Goal: Information Seeking & Learning: Learn about a topic

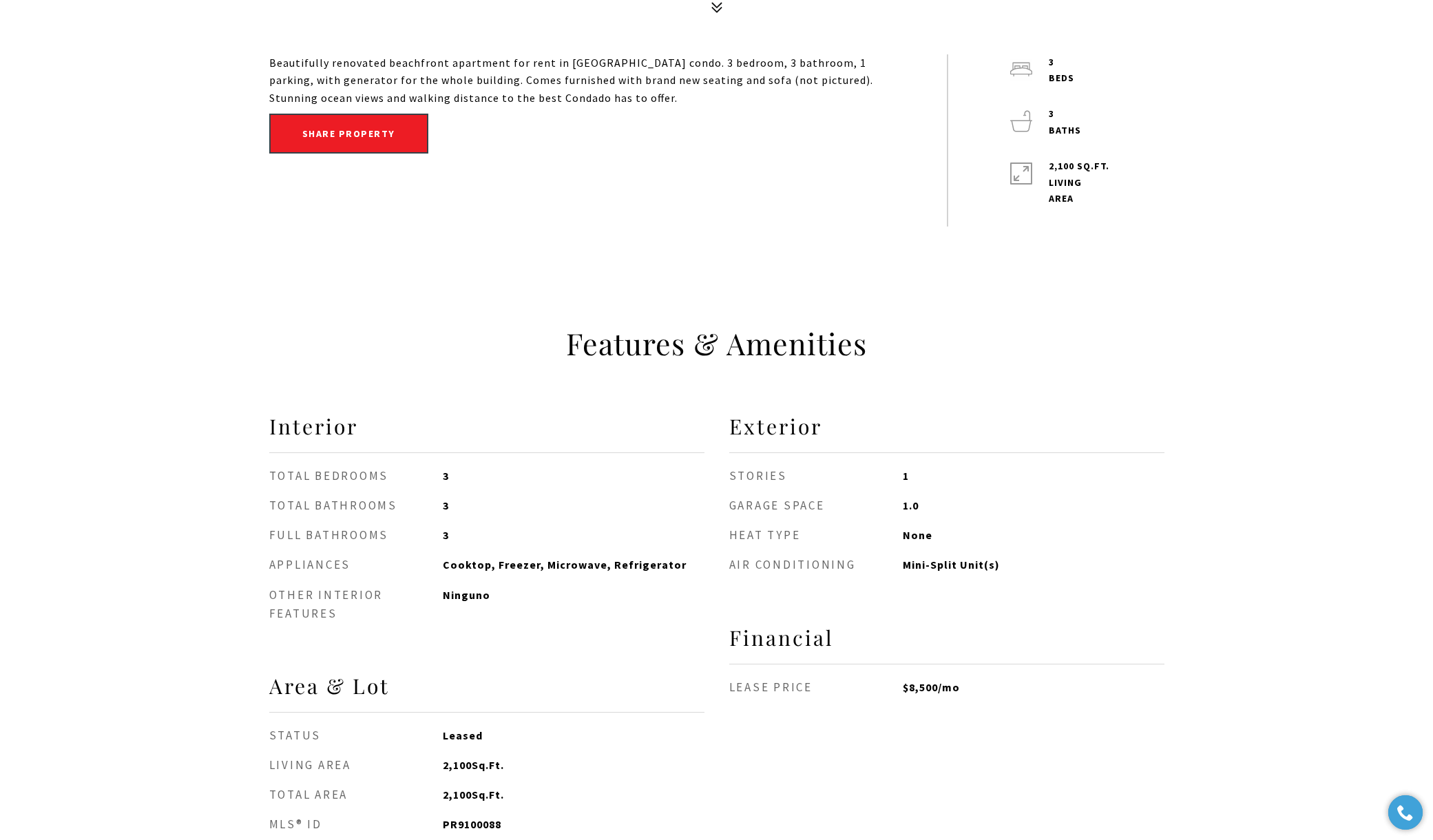
scroll to position [269, 0]
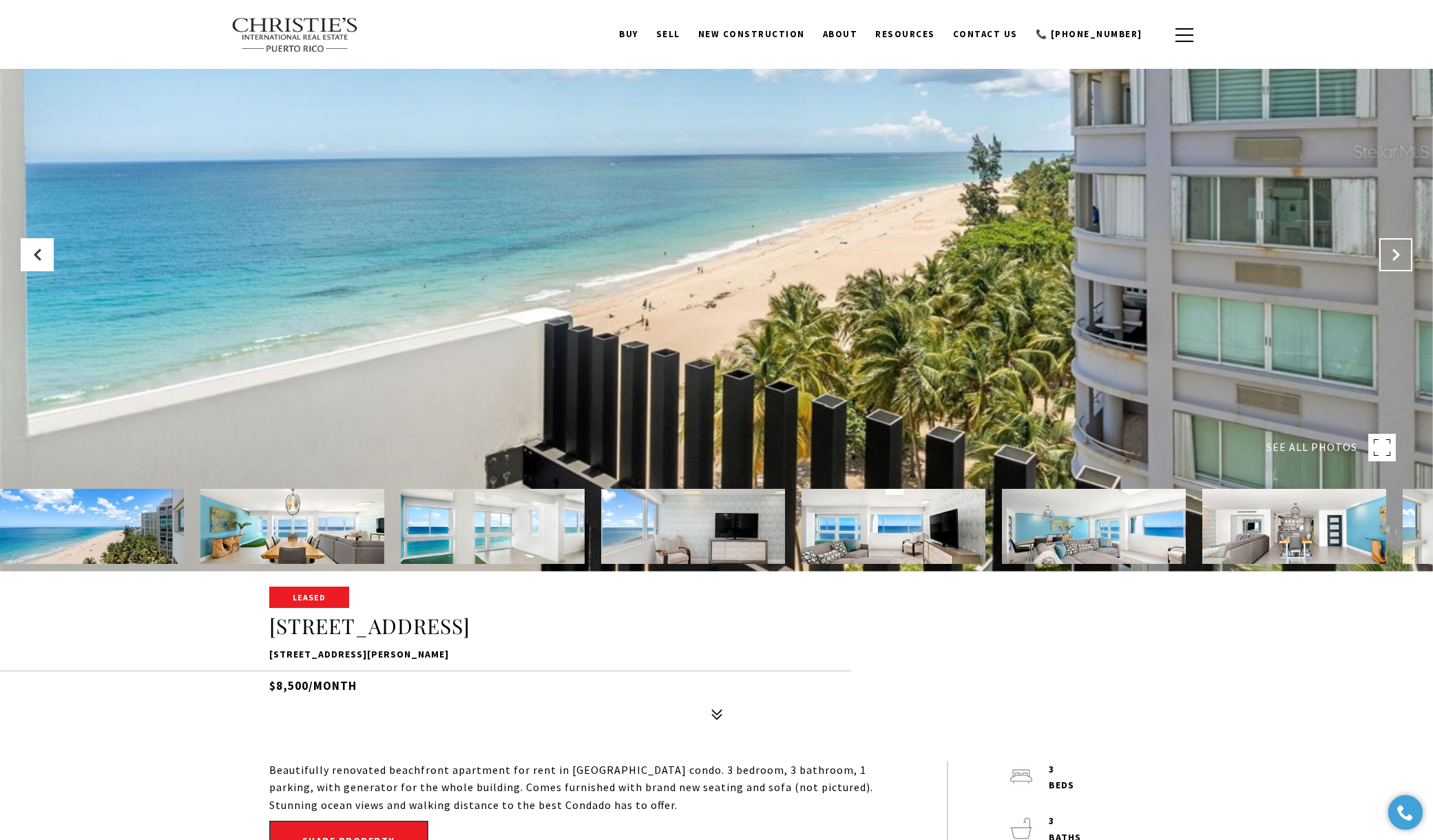
click at [1382, 252] on button "Next Slide" at bounding box center [1396, 255] width 33 height 33
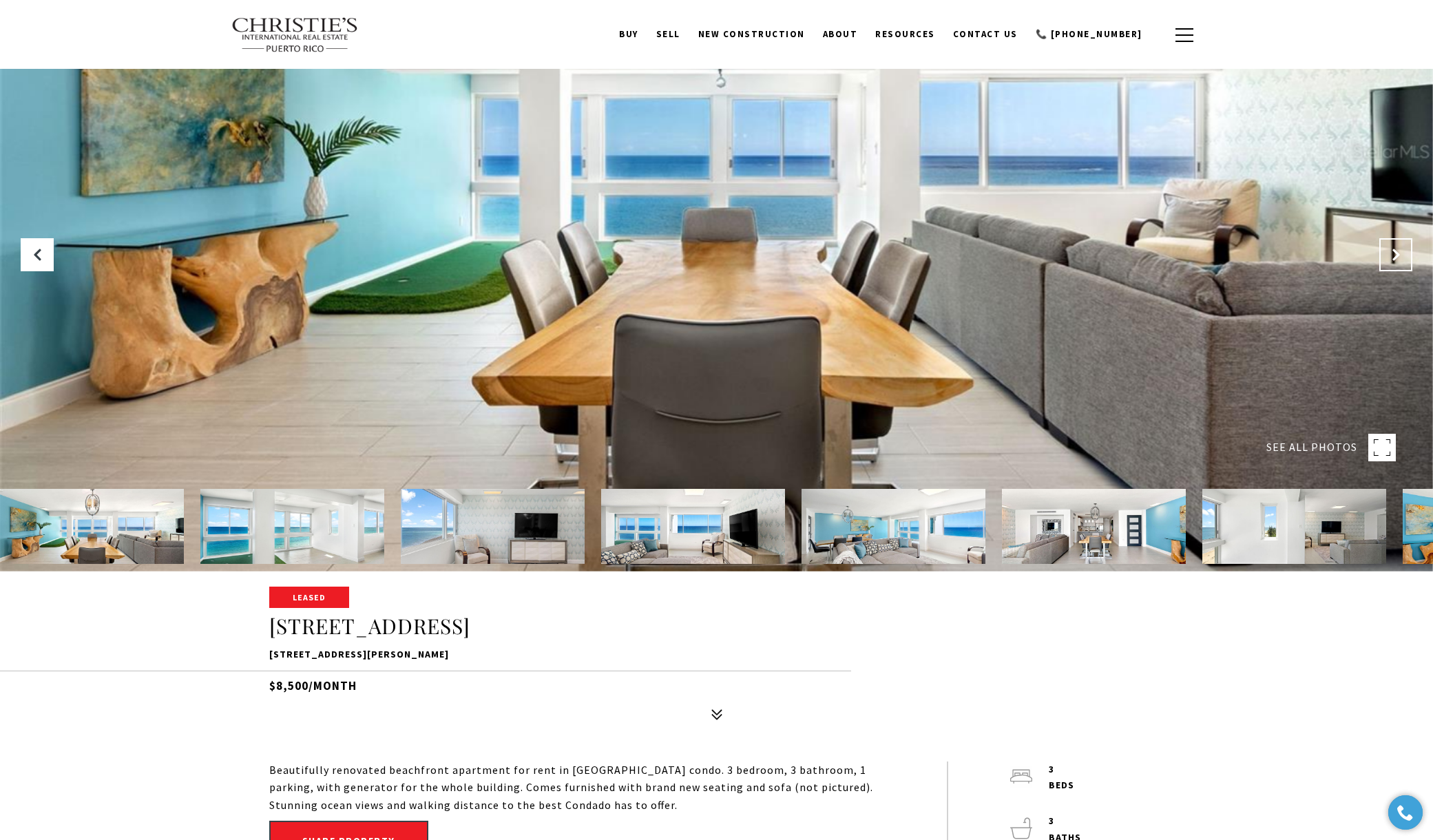
click at [1389, 256] on icon "Next Slide" at bounding box center [1396, 255] width 14 height 14
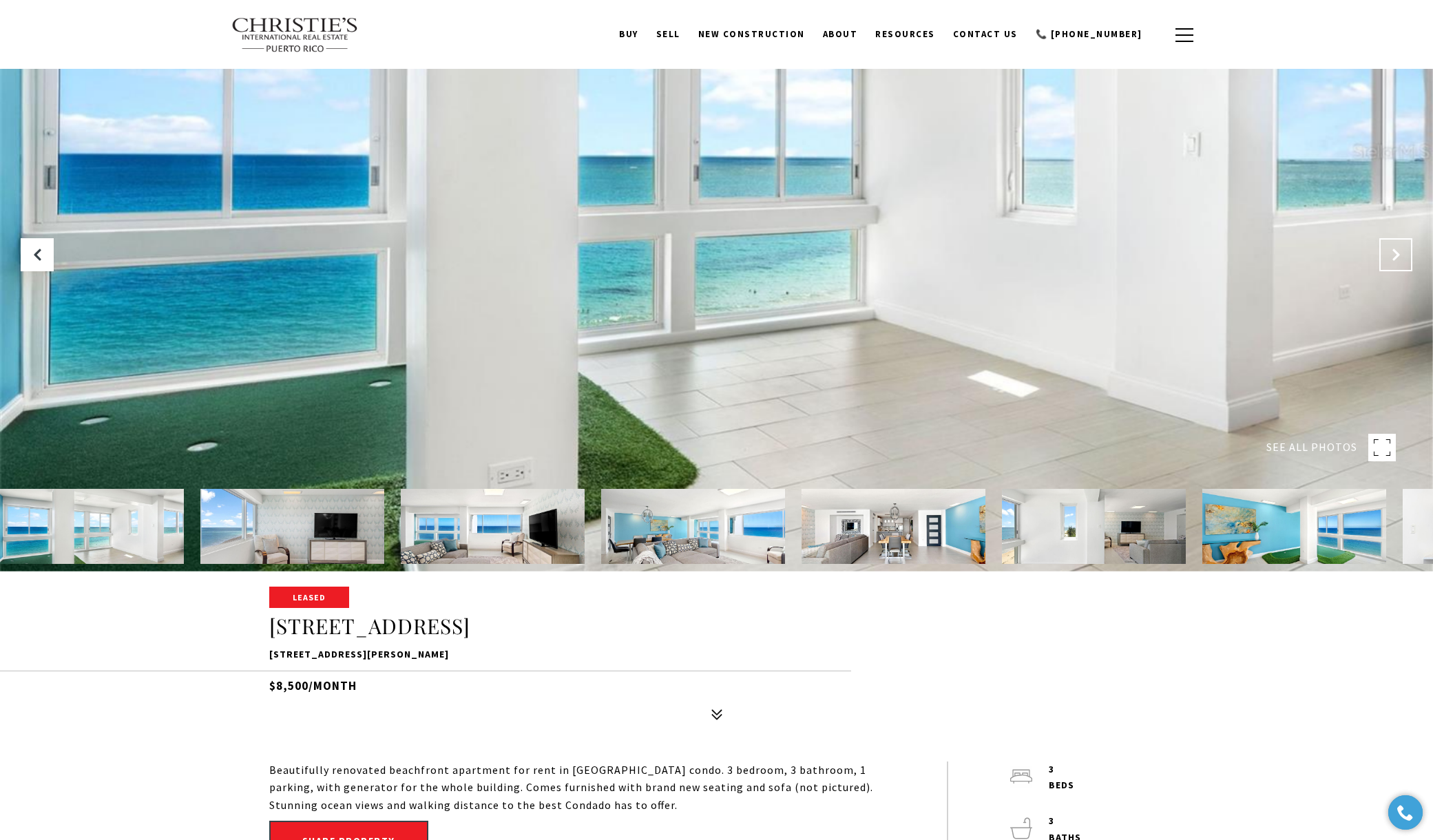
click at [1389, 256] on icon "Next Slide" at bounding box center [1396, 255] width 14 height 14
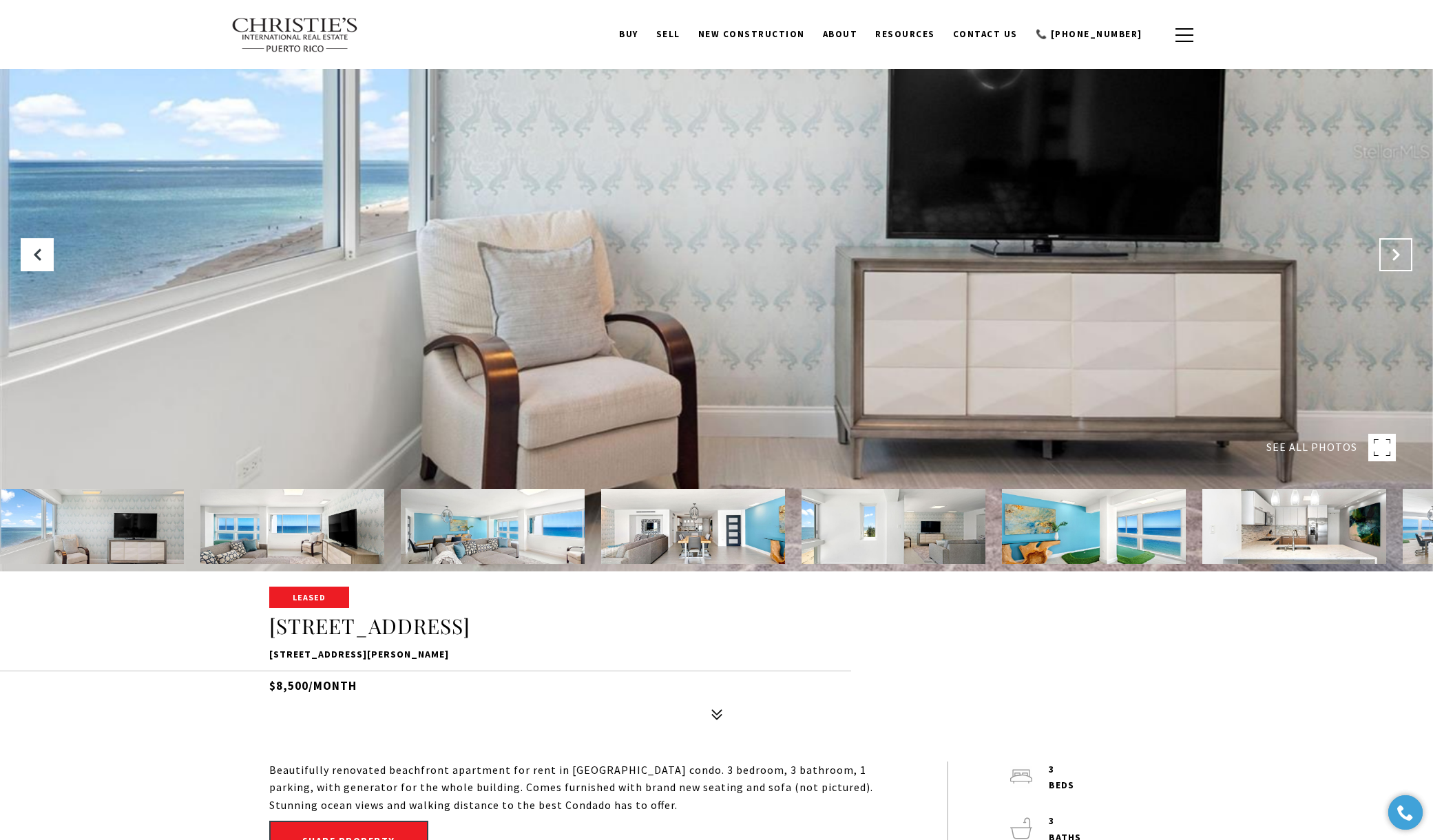
click at [1389, 256] on icon "Next Slide" at bounding box center [1396, 255] width 14 height 14
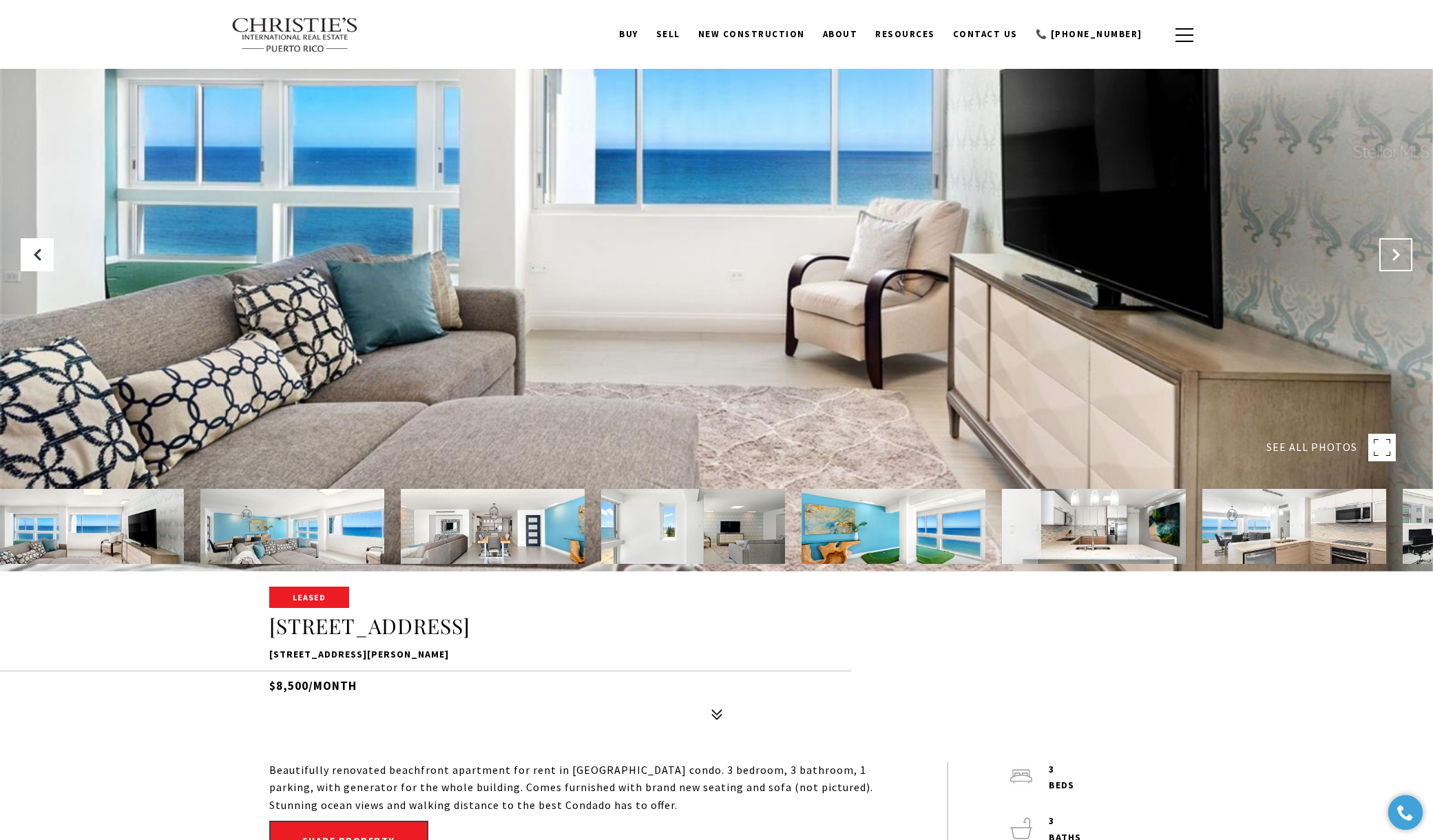
click at [1389, 256] on icon "Next Slide" at bounding box center [1396, 255] width 14 height 14
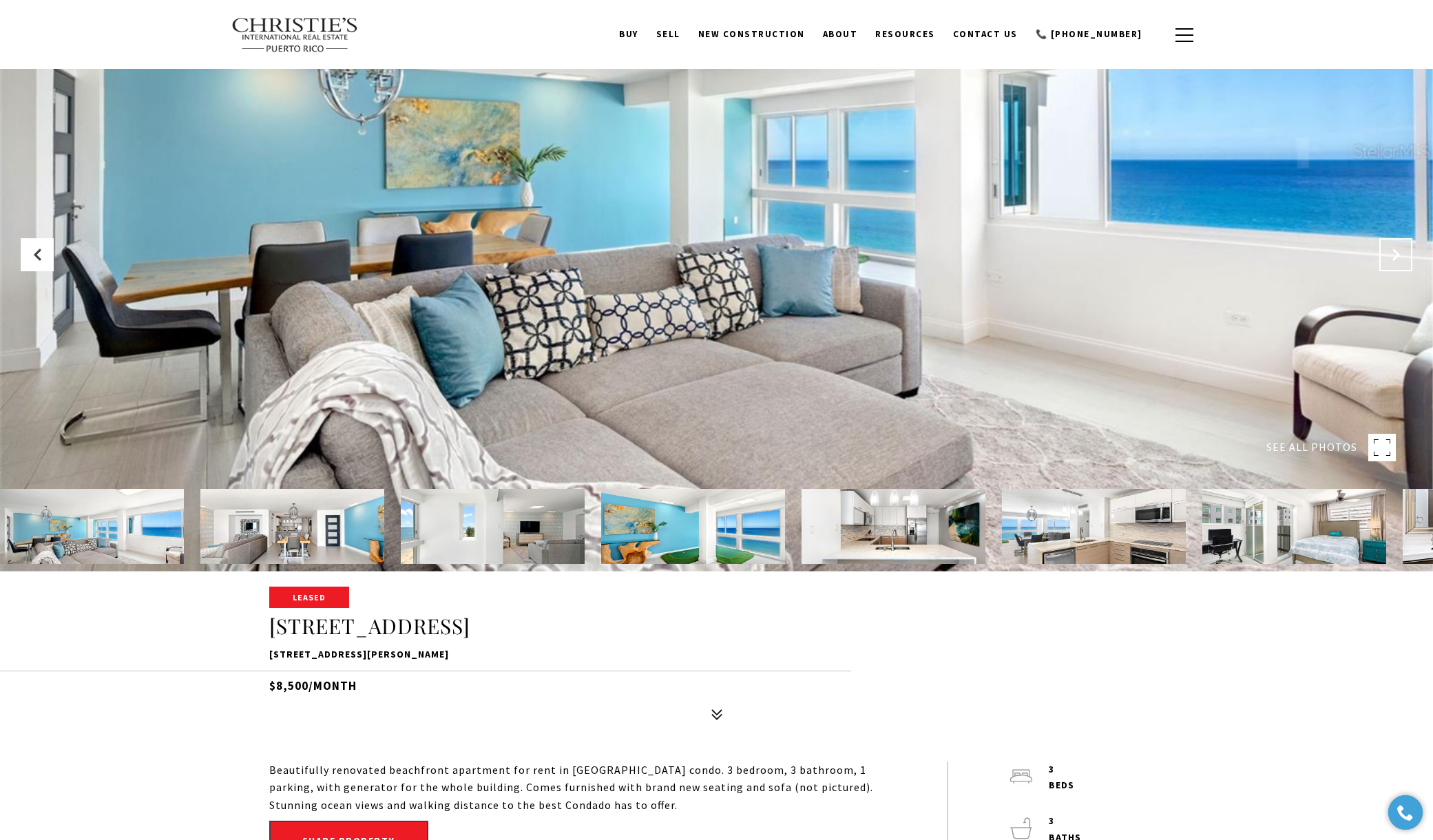
click at [1389, 256] on icon "Next Slide" at bounding box center [1396, 255] width 14 height 14
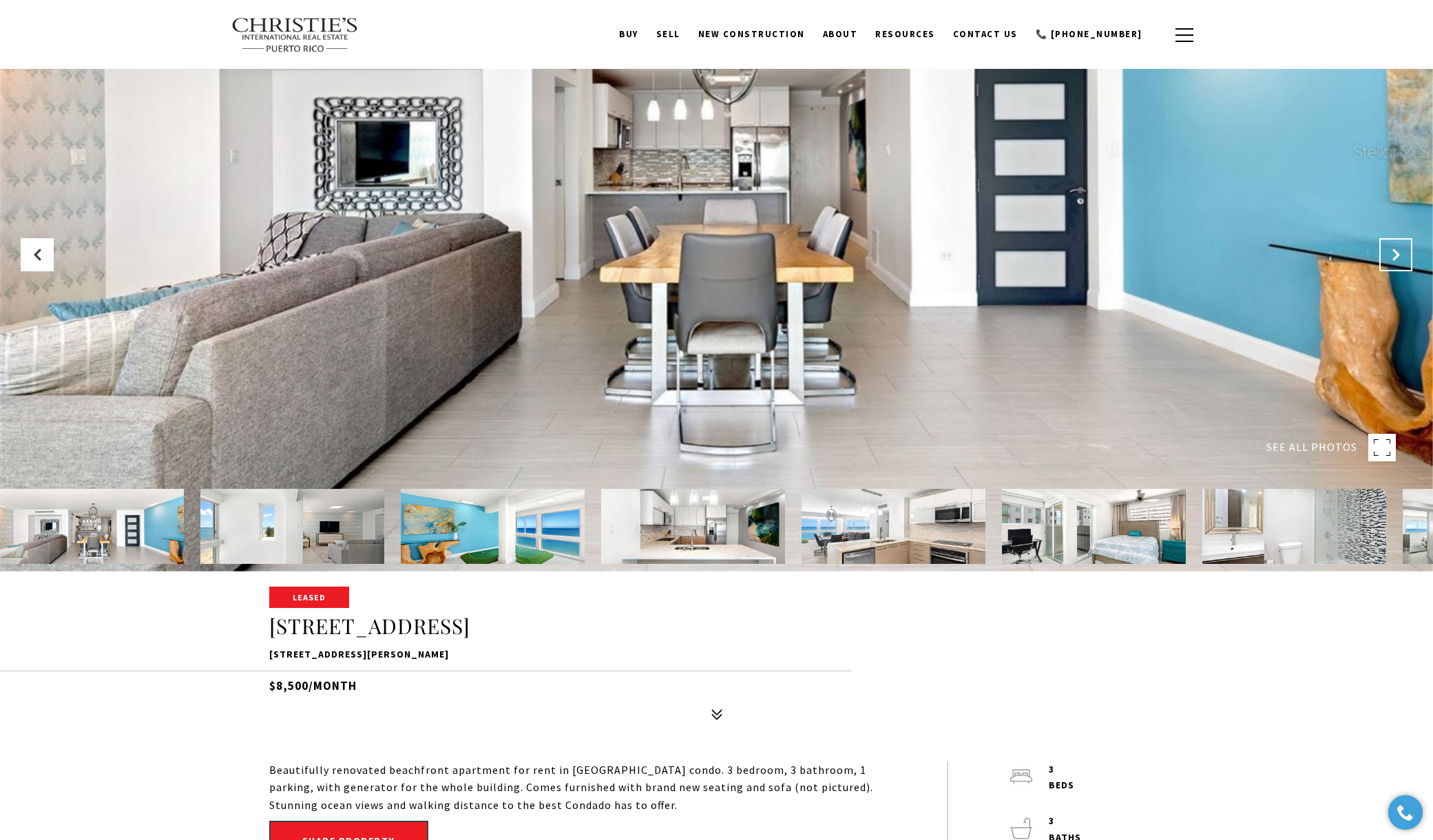
click at [1389, 256] on icon "Next Slide" at bounding box center [1396, 255] width 14 height 14
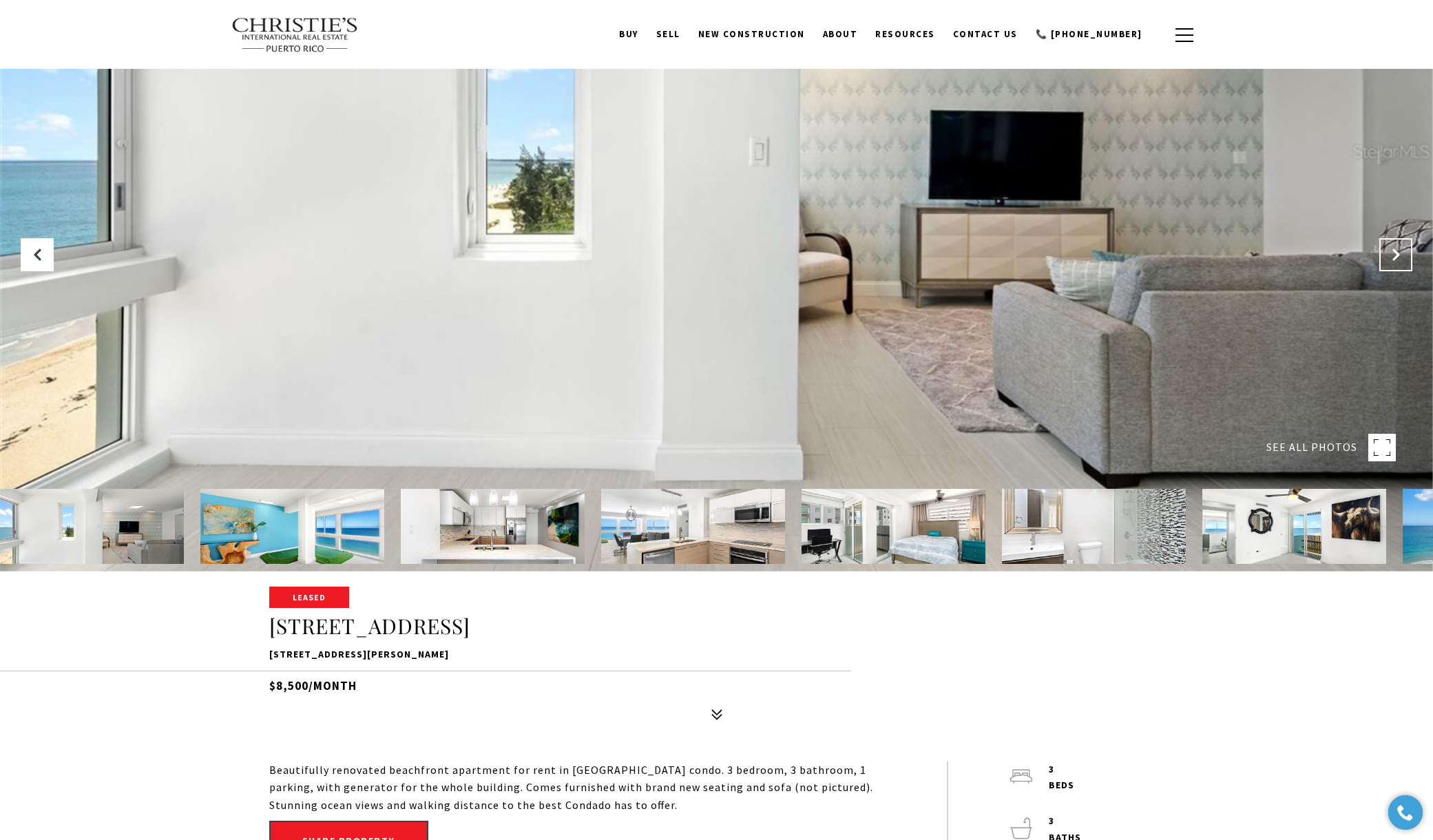
click at [1389, 256] on icon "Next Slide" at bounding box center [1396, 255] width 14 height 14
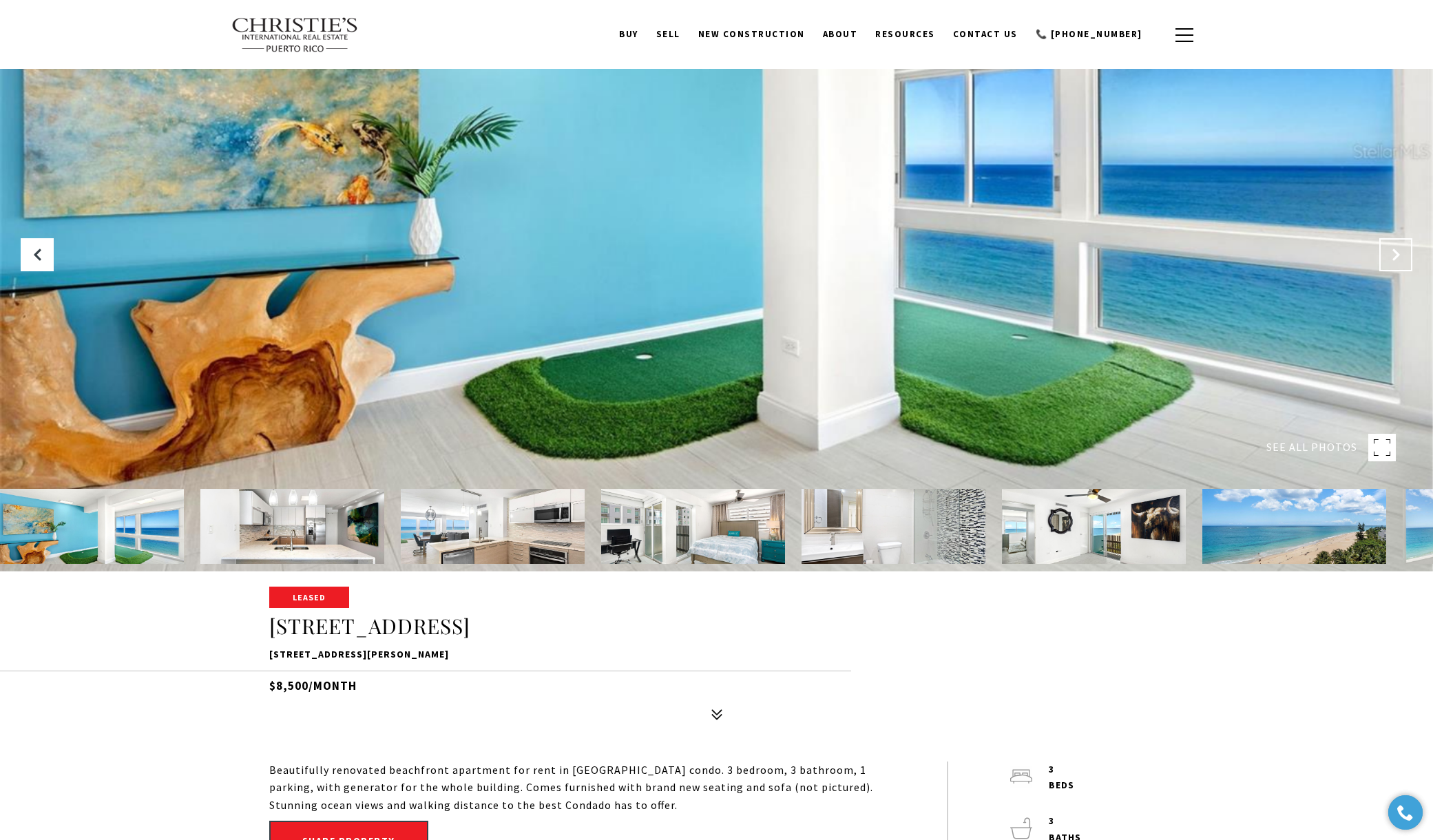
click at [1389, 256] on icon "Next Slide" at bounding box center [1396, 255] width 14 height 14
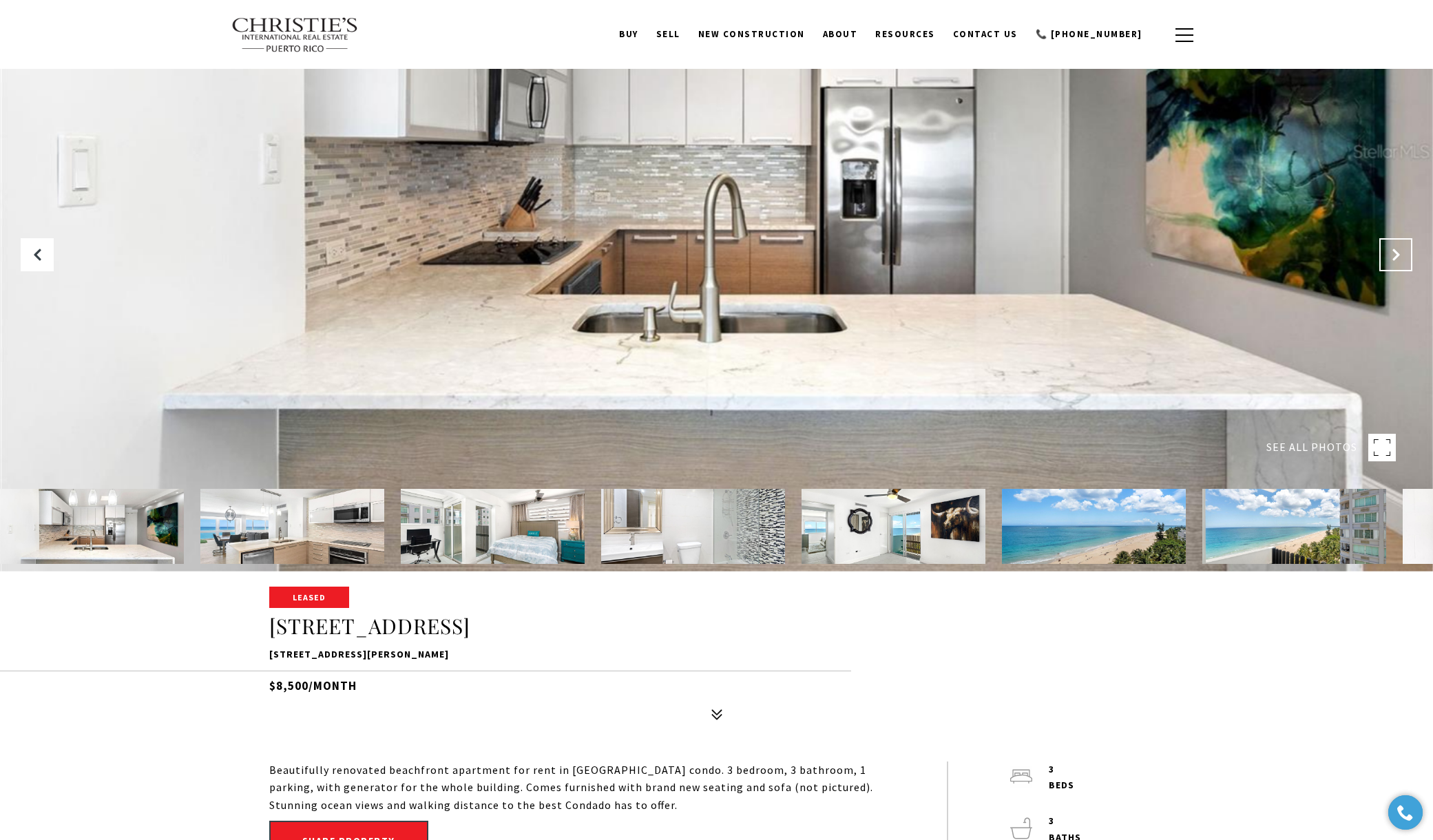
click at [1389, 256] on icon "Next Slide" at bounding box center [1396, 255] width 14 height 14
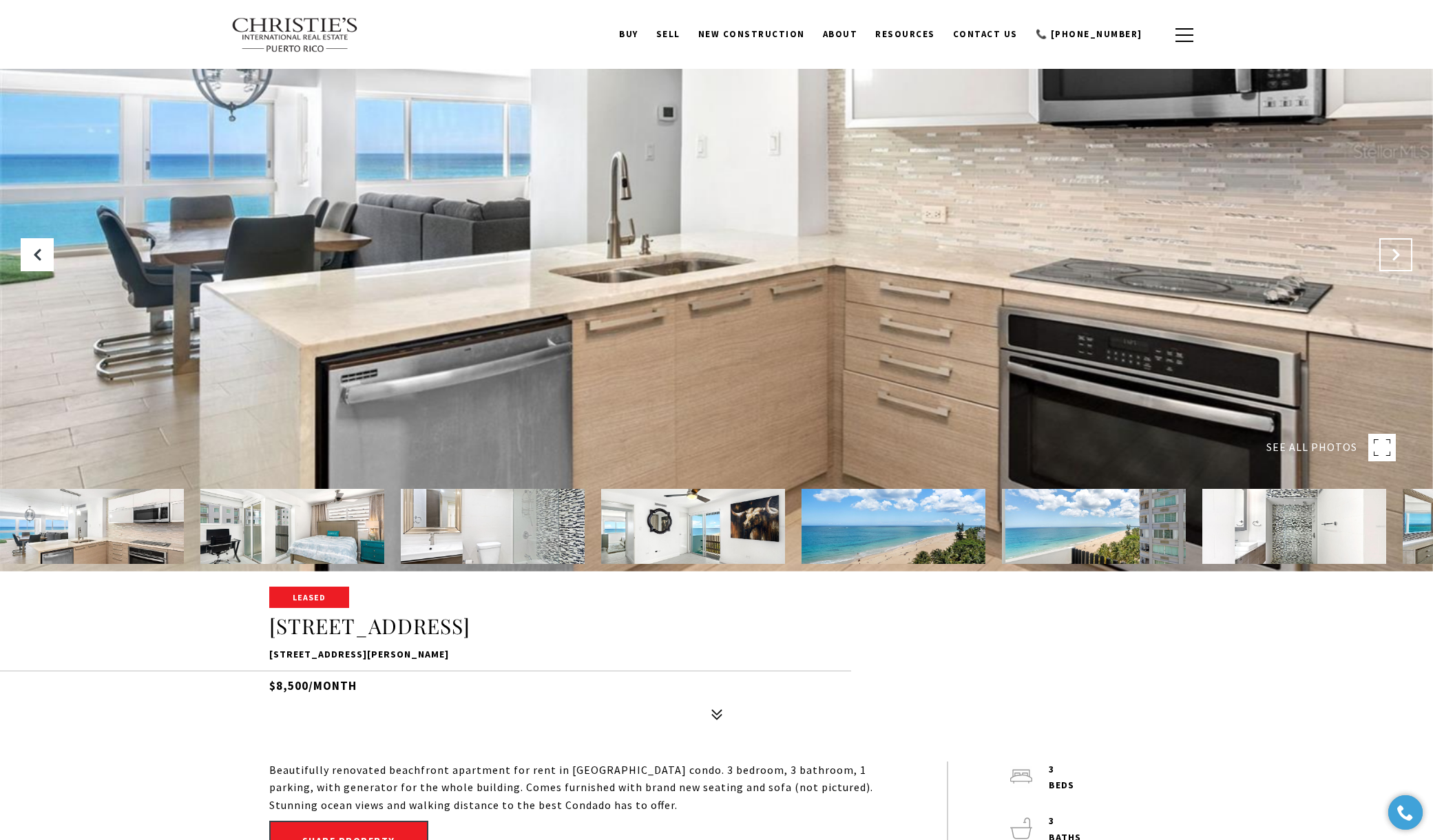
click at [1389, 256] on icon "Next Slide" at bounding box center [1396, 255] width 14 height 14
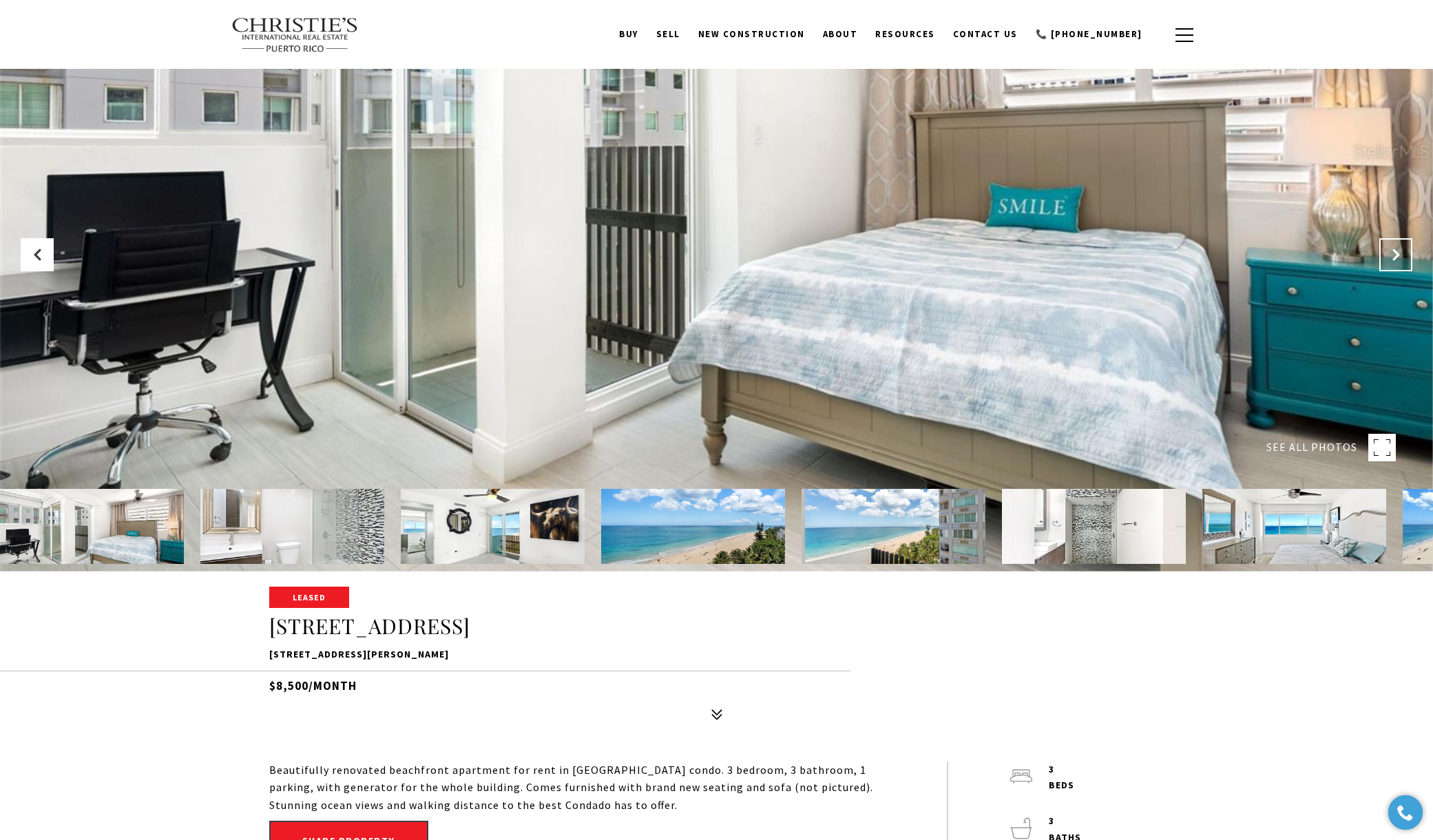
click at [1389, 256] on icon "Next Slide" at bounding box center [1396, 255] width 14 height 14
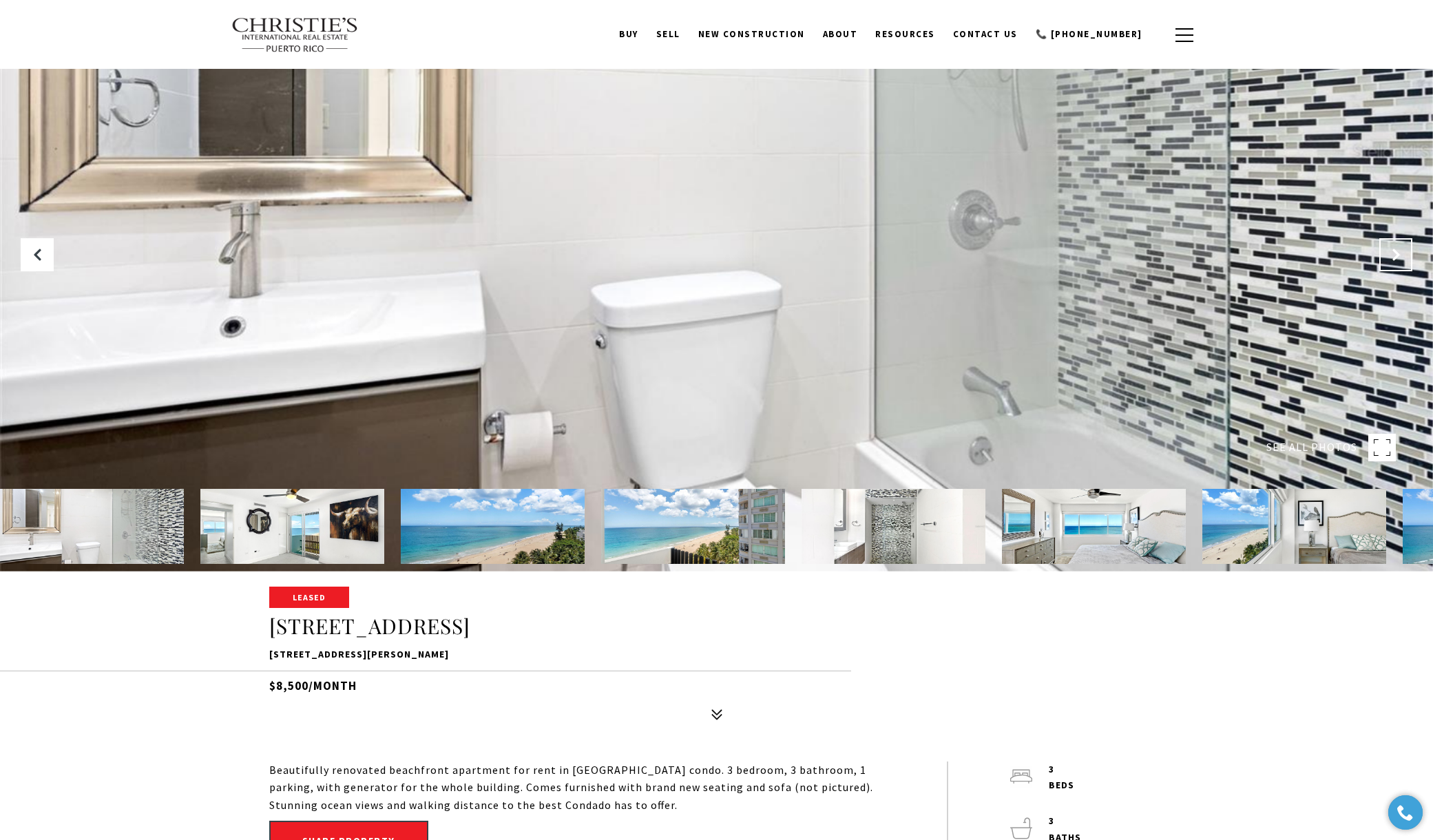
click at [1389, 256] on icon "Next Slide" at bounding box center [1396, 255] width 14 height 14
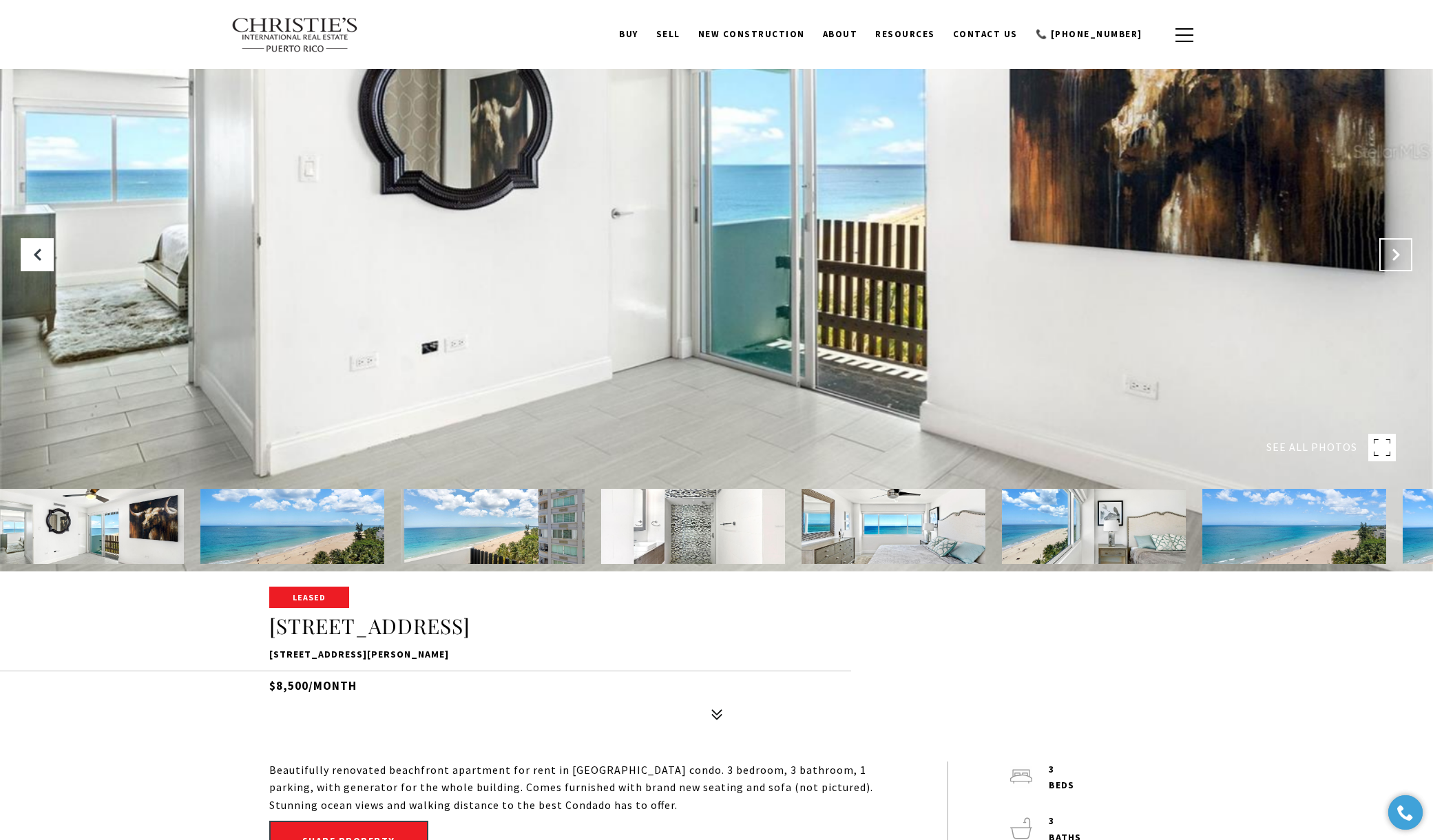
click at [1389, 256] on icon "Next Slide" at bounding box center [1396, 255] width 14 height 14
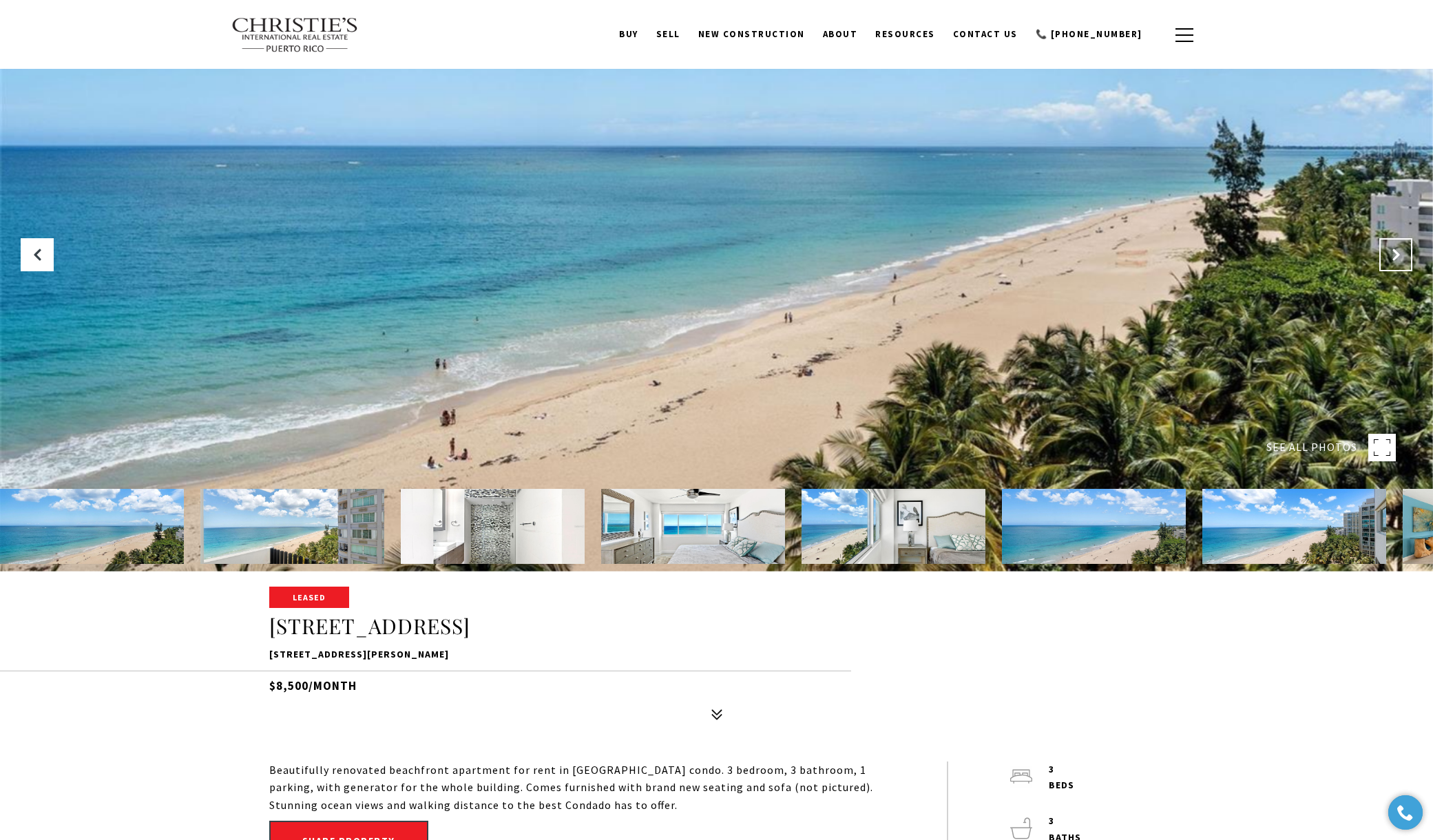
click at [1389, 256] on icon "Next Slide" at bounding box center [1396, 255] width 14 height 14
click at [1389, 258] on icon "Next Slide" at bounding box center [1396, 255] width 14 height 14
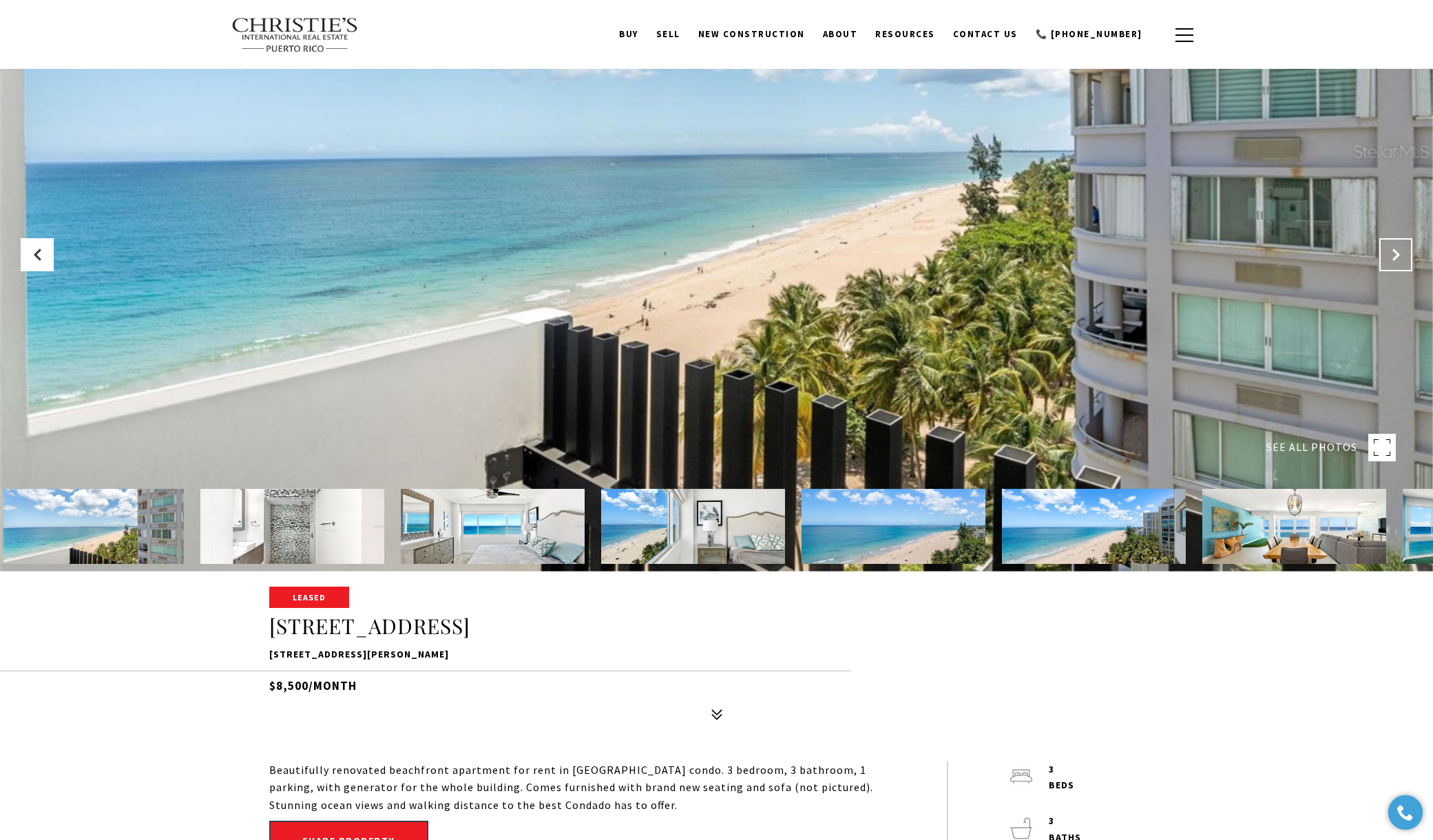
click at [1393, 255] on icon "Next Slide" at bounding box center [1396, 255] width 14 height 14
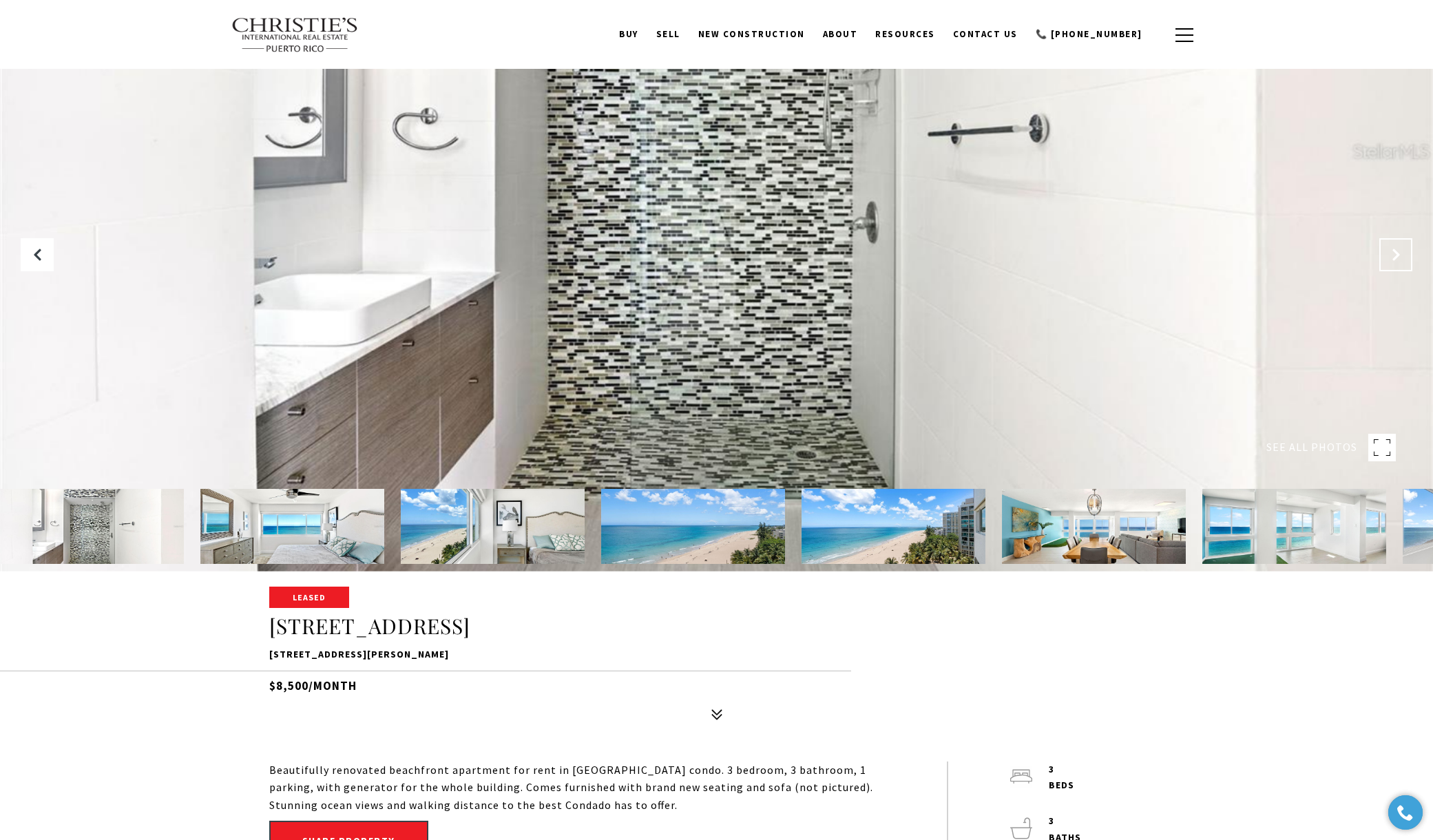
click at [1393, 255] on icon "Next Slide" at bounding box center [1396, 255] width 14 height 14
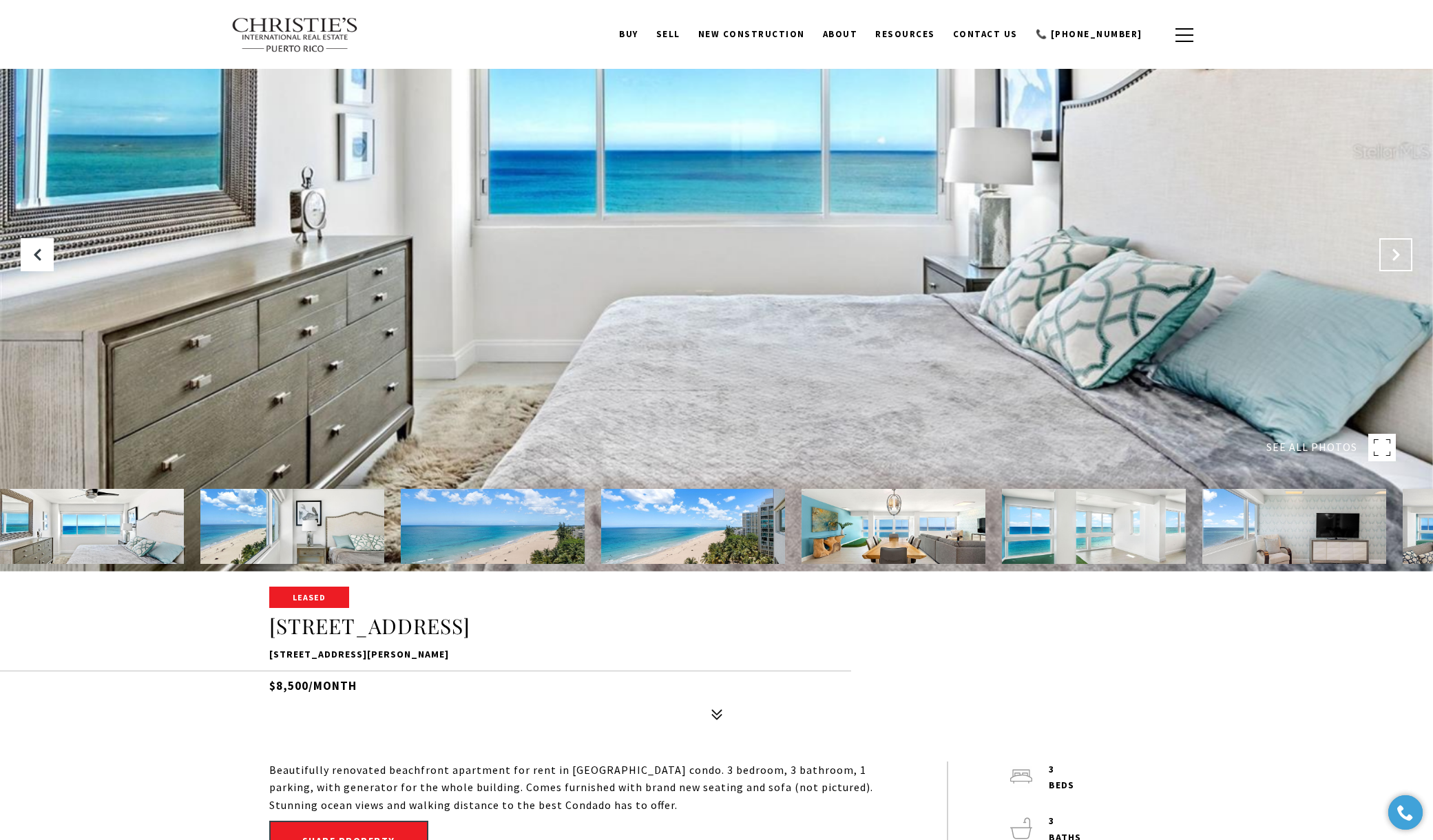
click at [1393, 255] on icon "Next Slide" at bounding box center [1396, 255] width 14 height 14
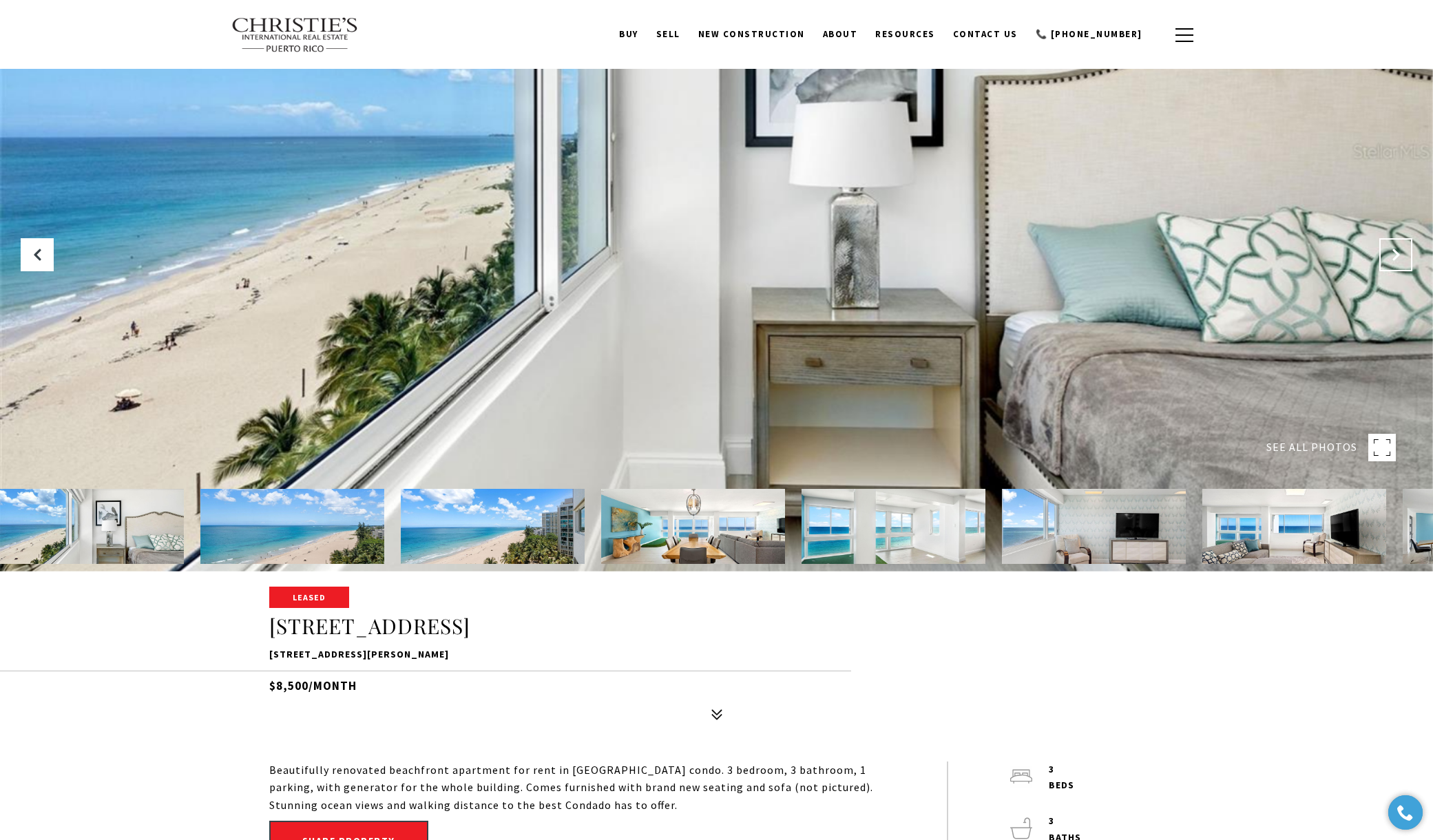
click at [1393, 255] on icon "Next Slide" at bounding box center [1396, 255] width 14 height 14
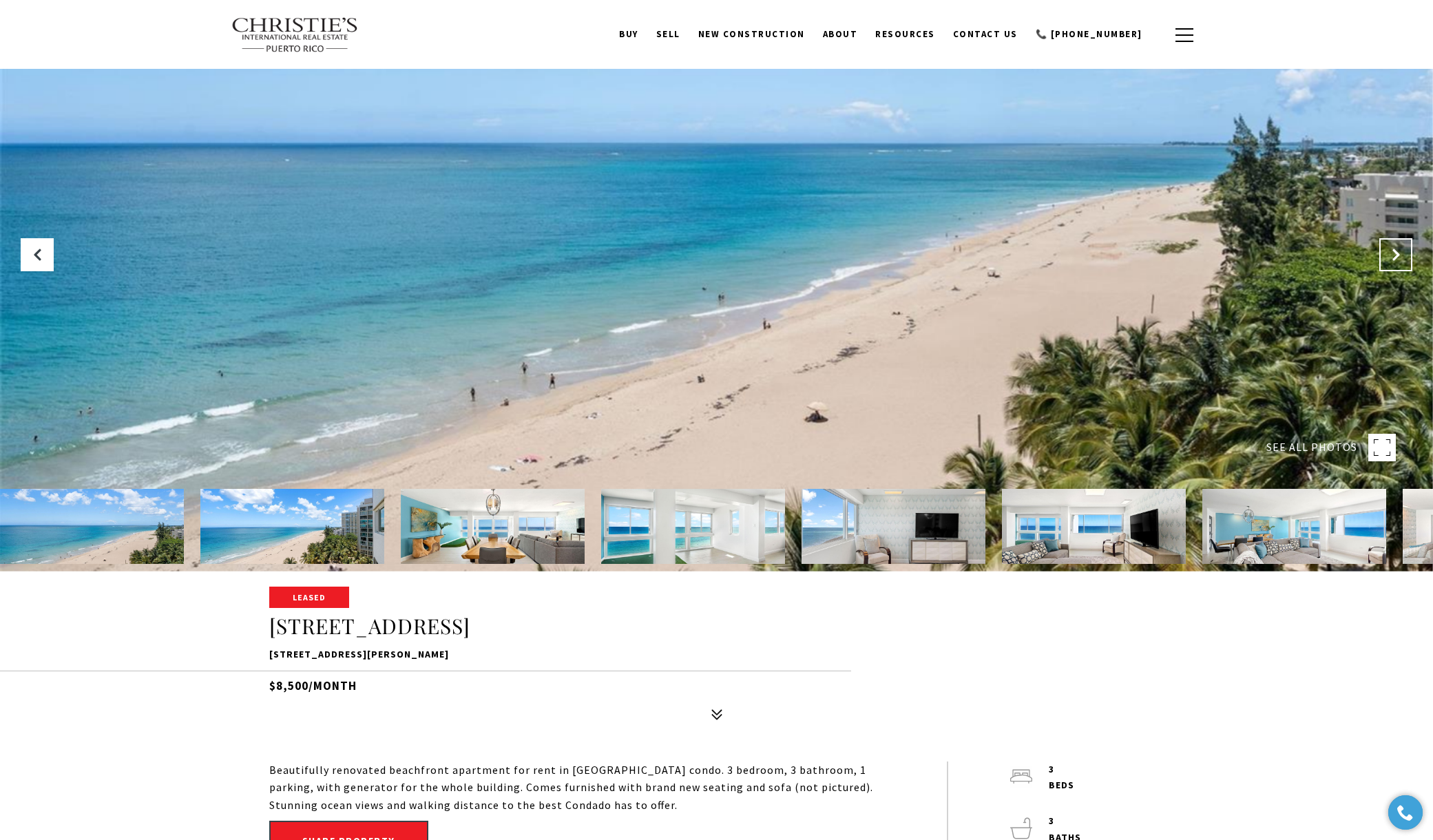
click at [1393, 255] on icon "Next Slide" at bounding box center [1396, 255] width 14 height 14
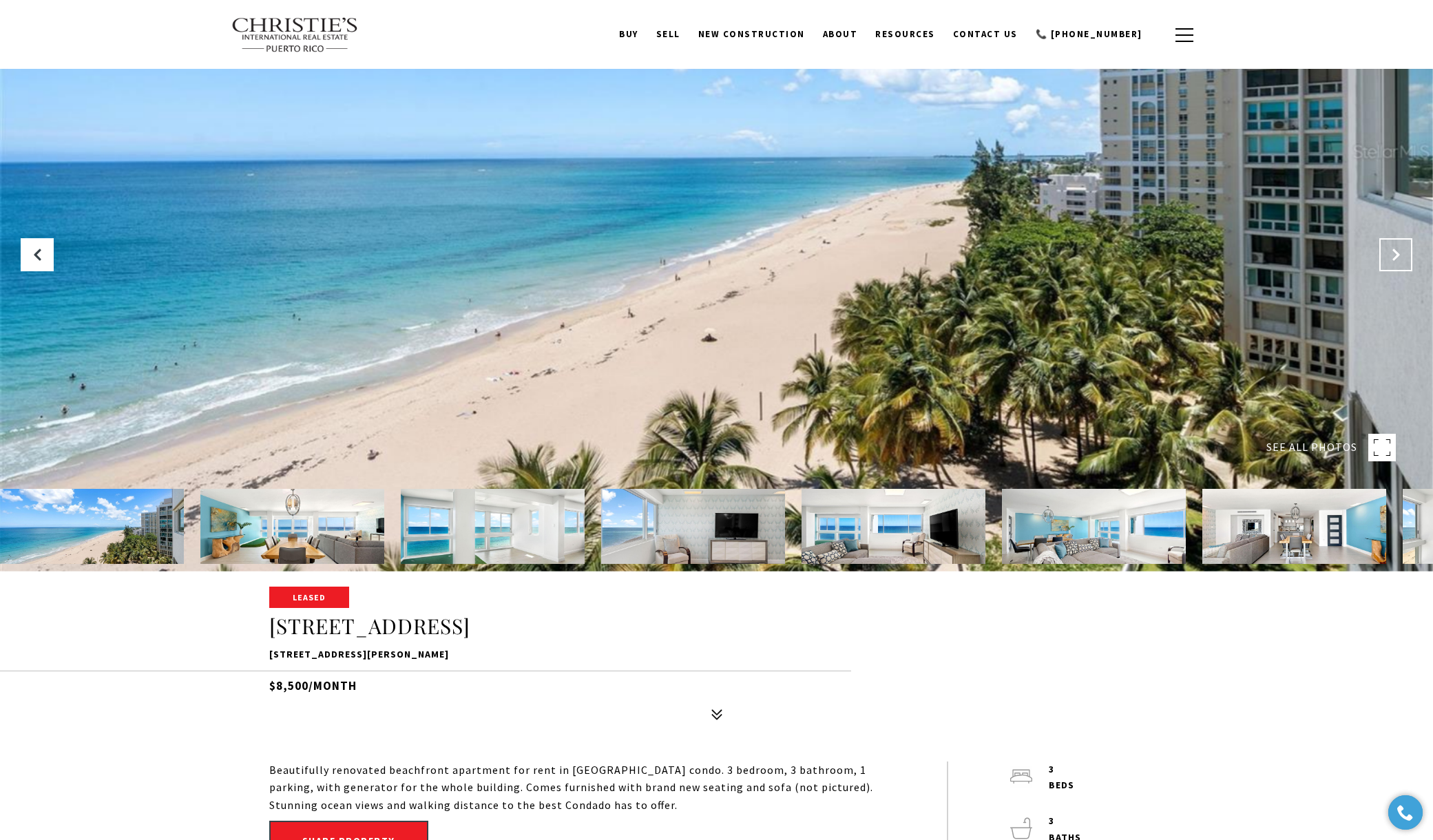
click at [1393, 255] on icon "Next Slide" at bounding box center [1396, 255] width 14 height 14
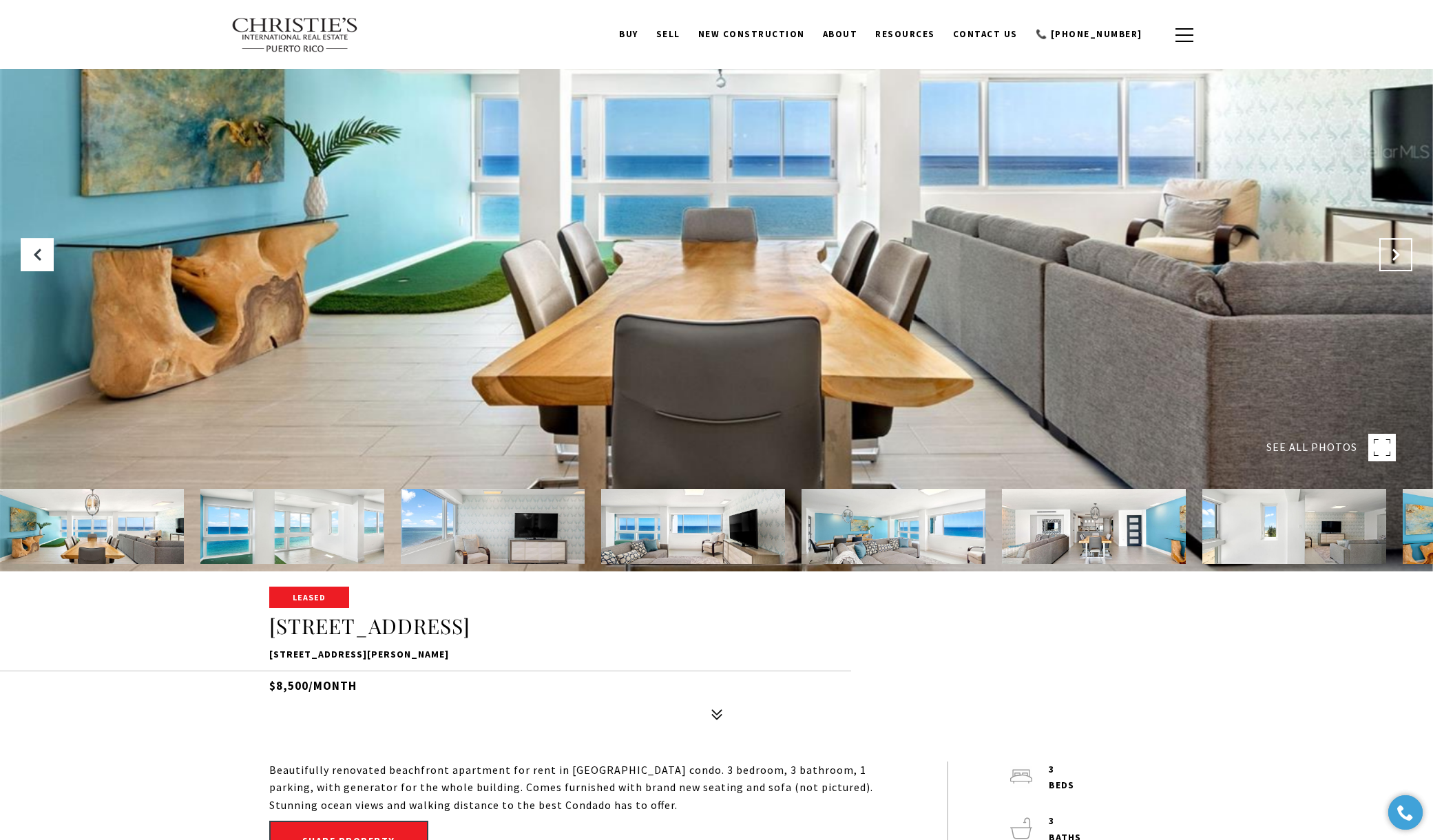
click at [1393, 255] on icon "Next Slide" at bounding box center [1396, 255] width 14 height 14
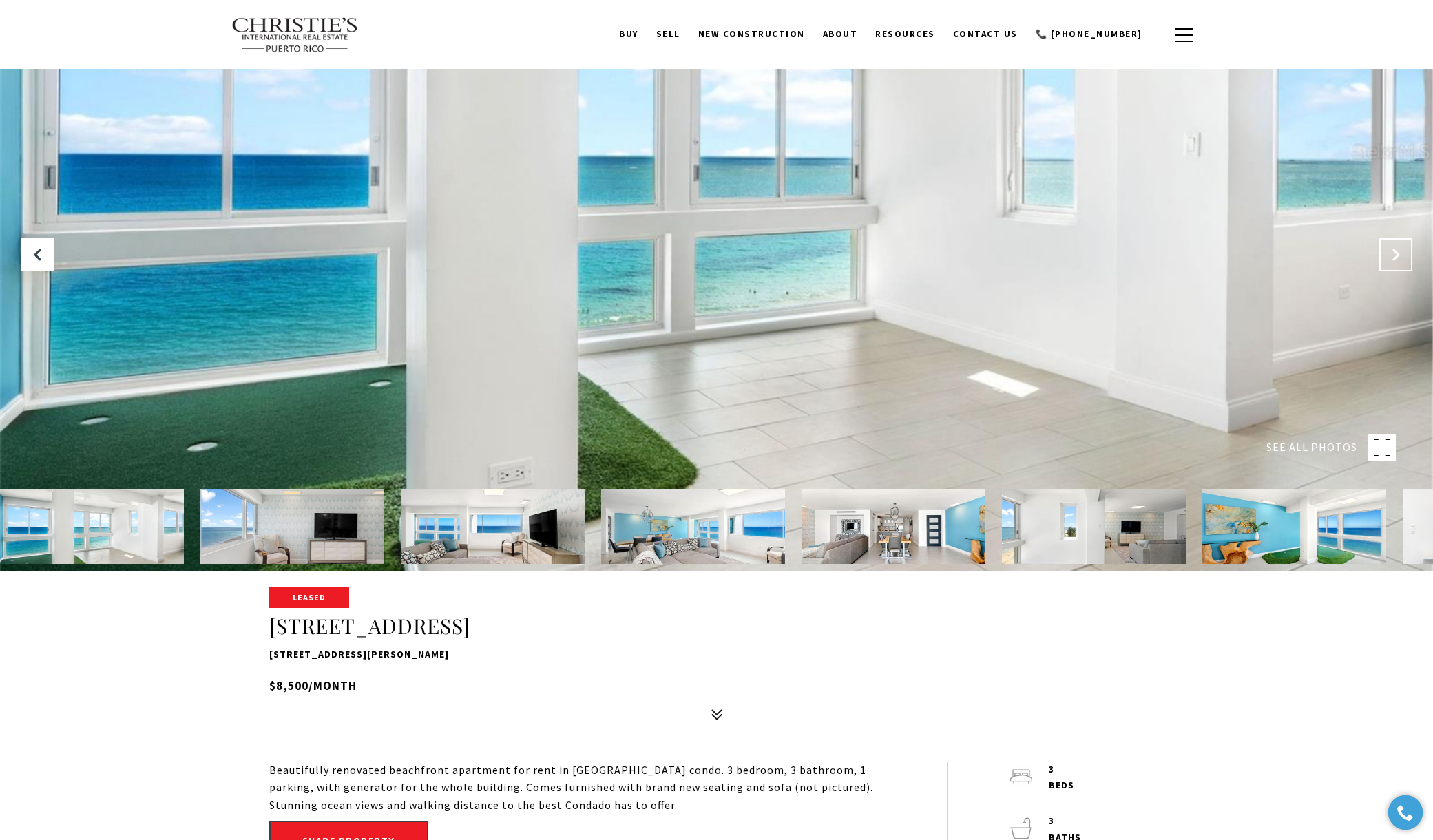
click at [1393, 255] on icon "Next Slide" at bounding box center [1396, 255] width 14 height 14
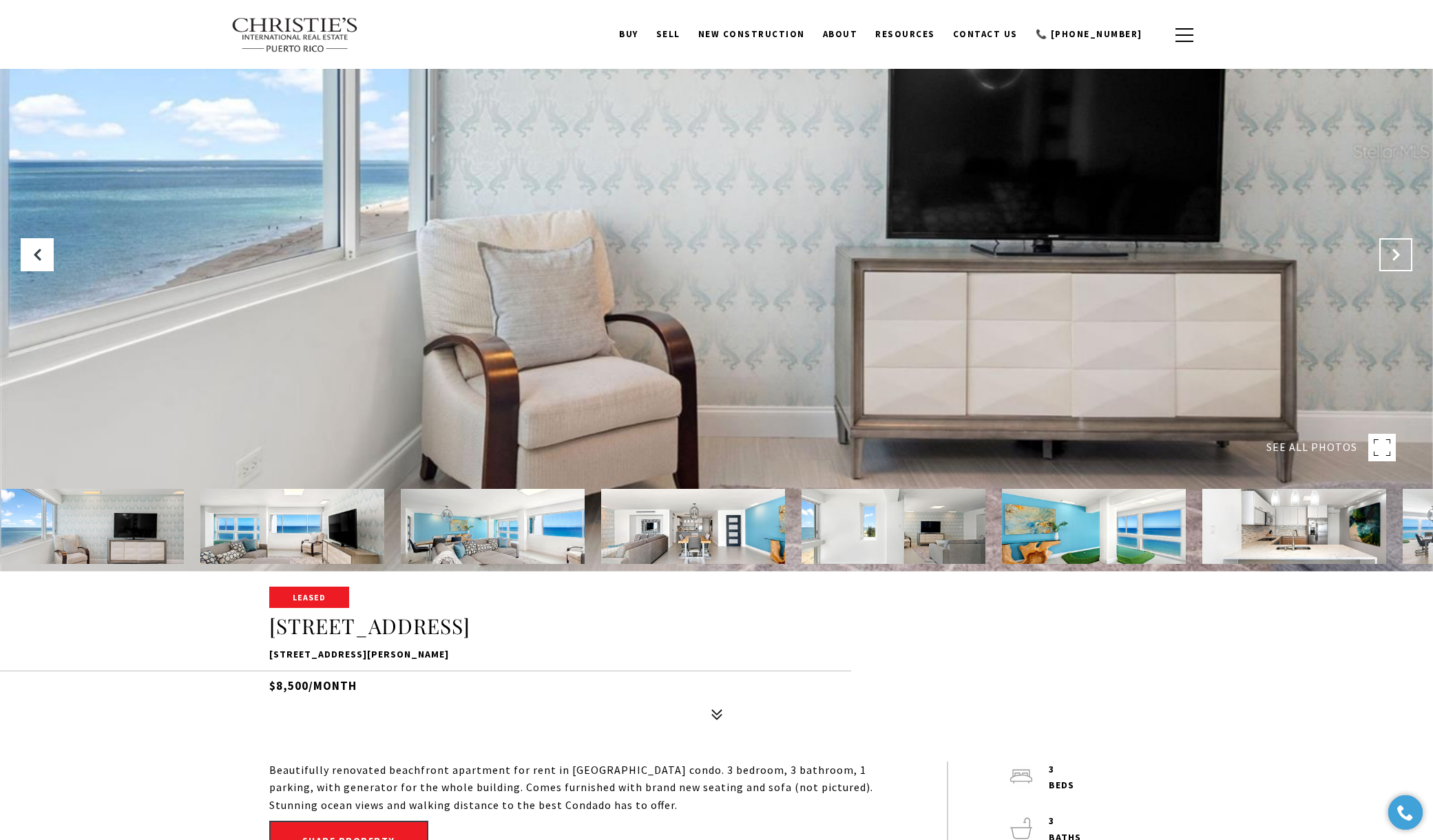
click at [1393, 255] on icon "Next Slide" at bounding box center [1396, 255] width 14 height 14
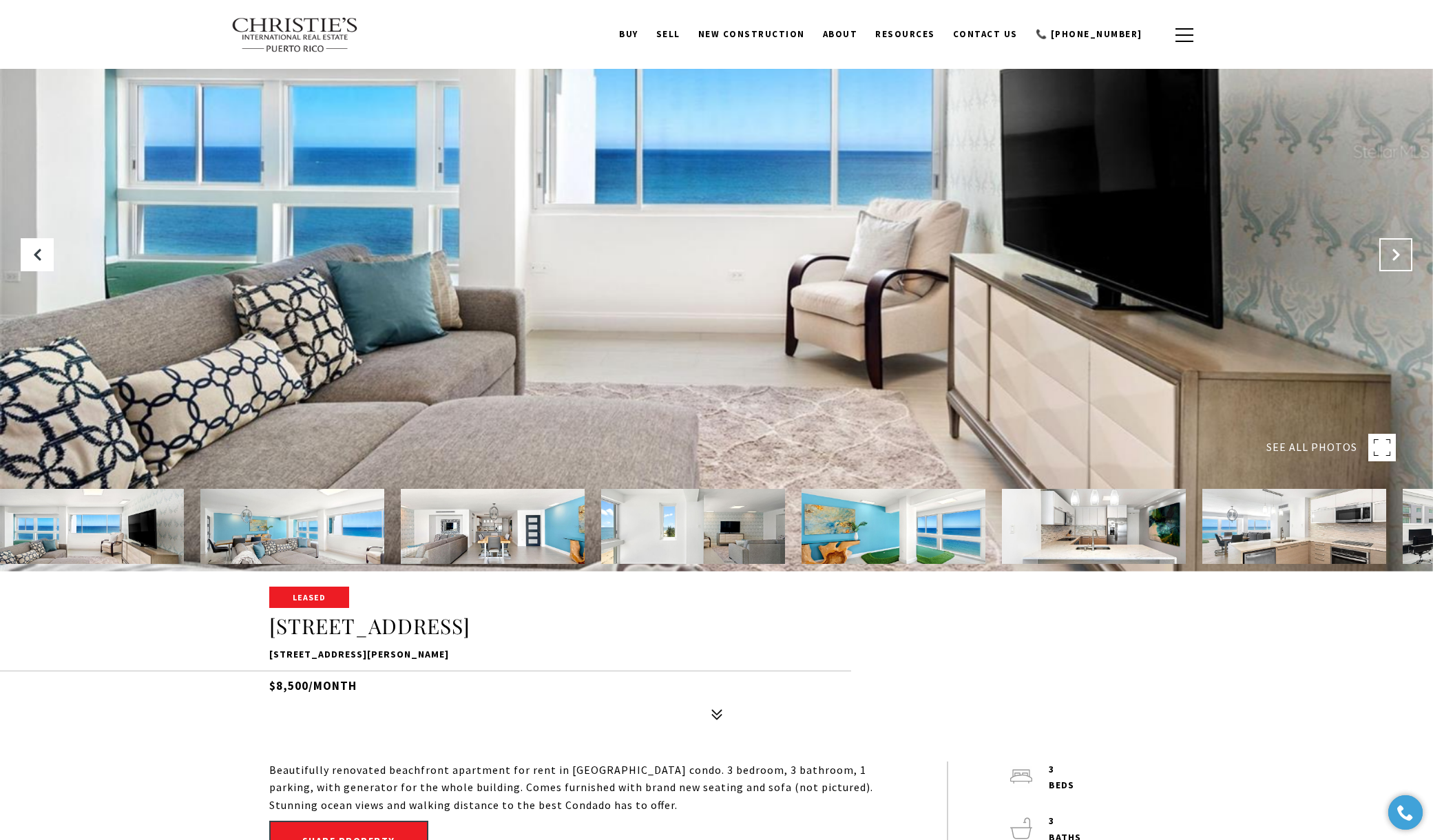
click at [1393, 255] on icon "Next Slide" at bounding box center [1396, 255] width 14 height 14
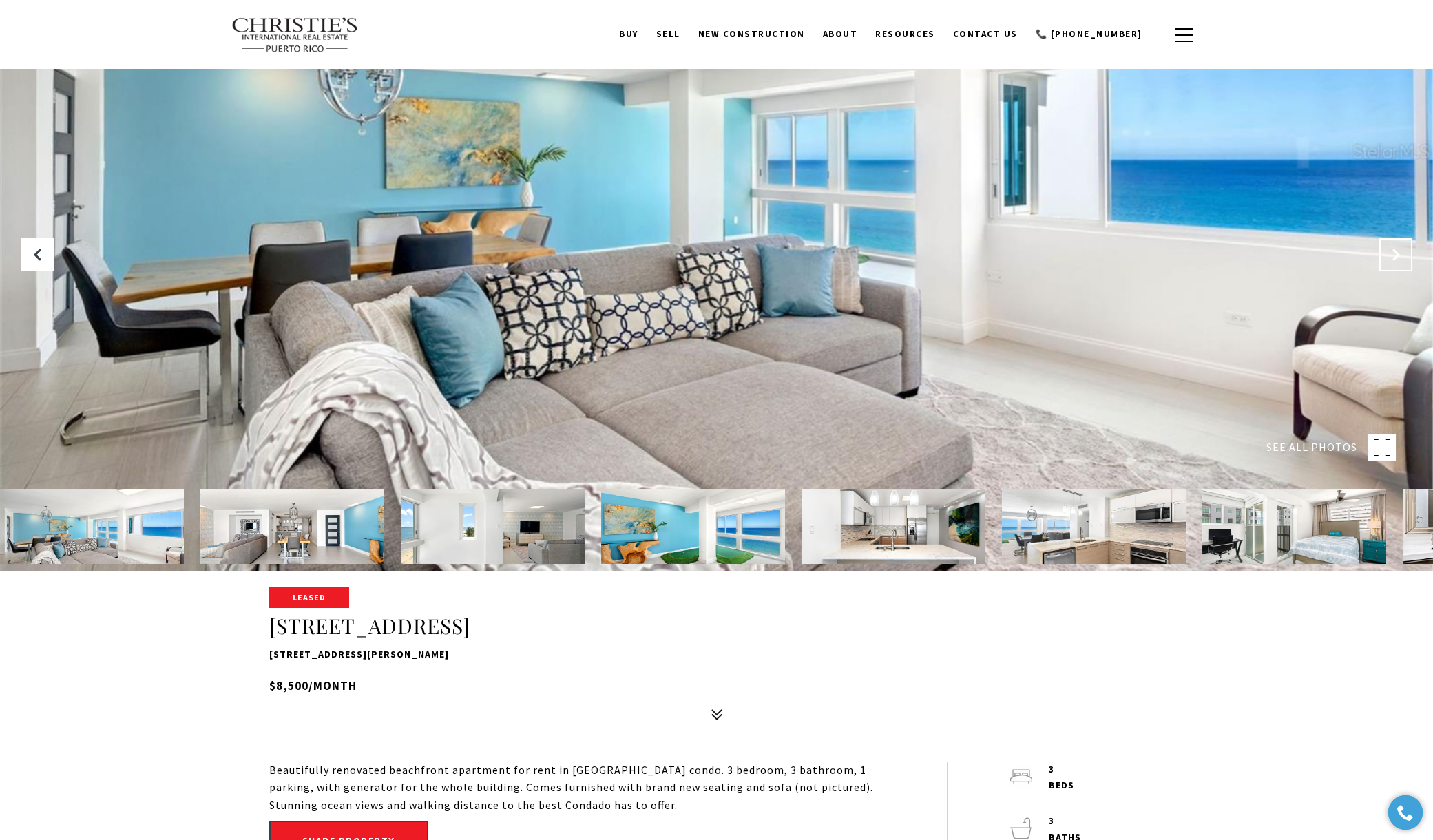
click at [1393, 255] on icon "Next Slide" at bounding box center [1396, 255] width 14 height 14
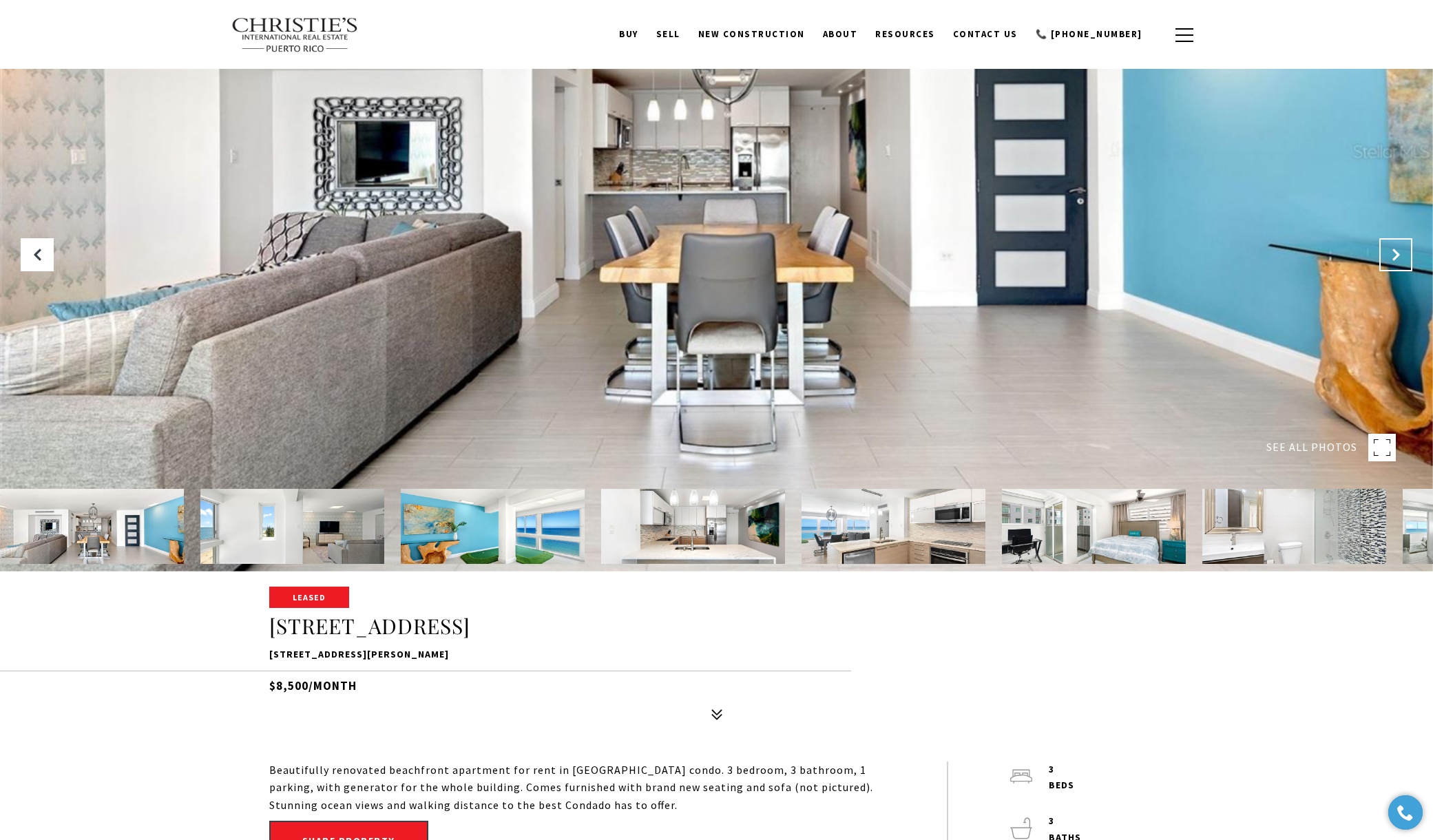
click at [1393, 255] on icon "Next Slide" at bounding box center [1396, 255] width 14 height 14
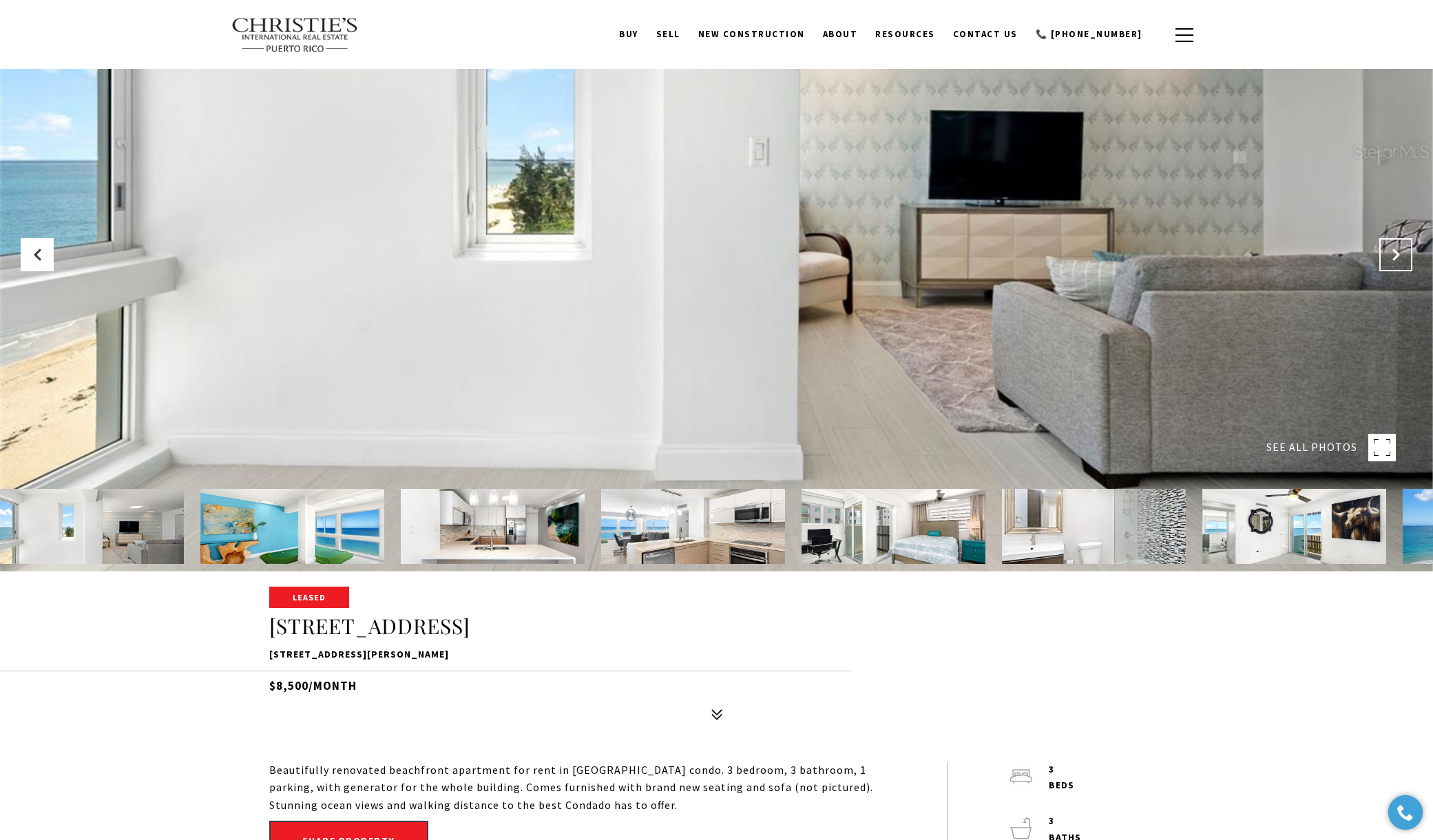
click at [1393, 255] on icon "Next Slide" at bounding box center [1396, 255] width 14 height 14
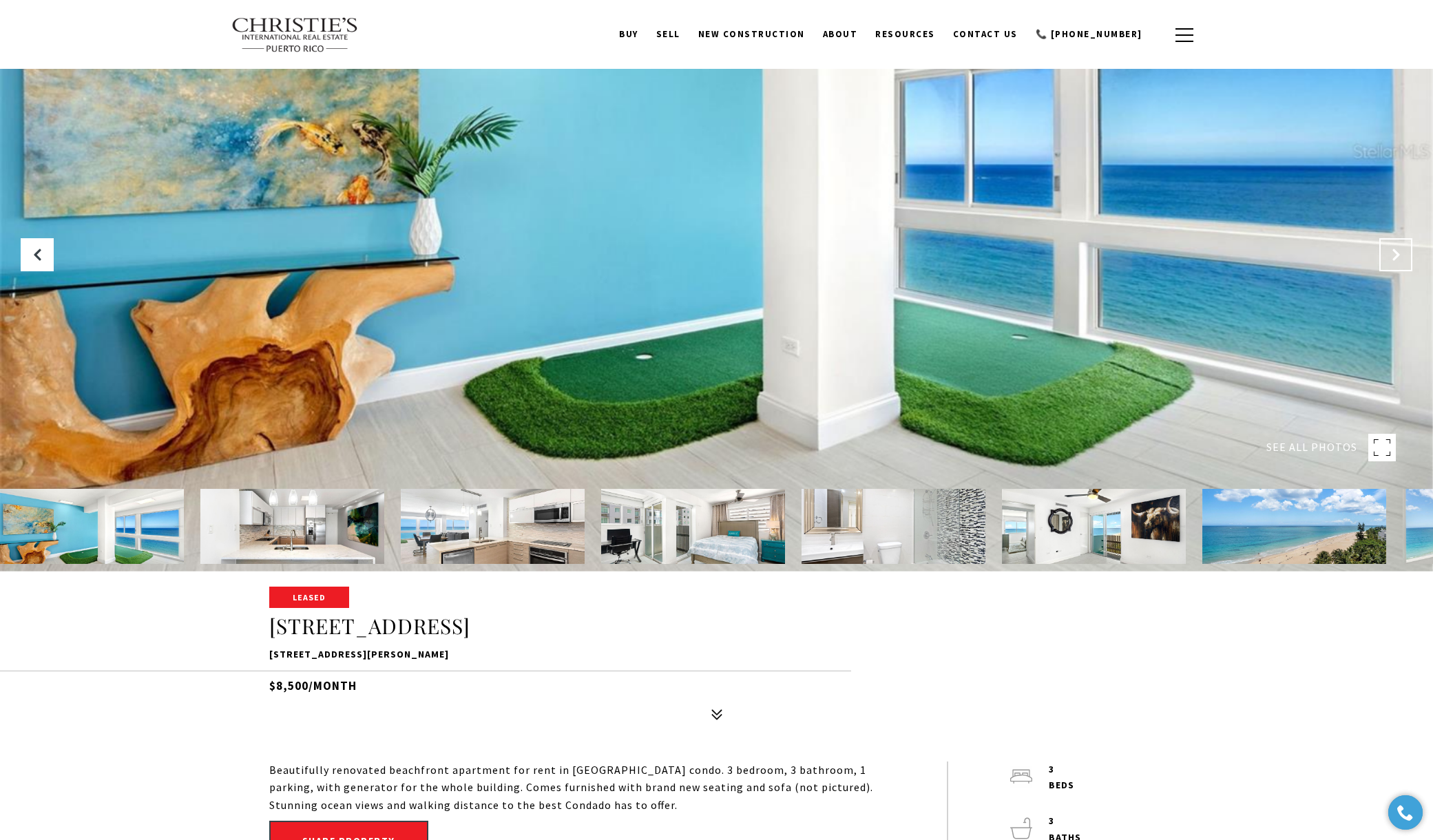
click at [1393, 255] on icon "Next Slide" at bounding box center [1396, 255] width 14 height 14
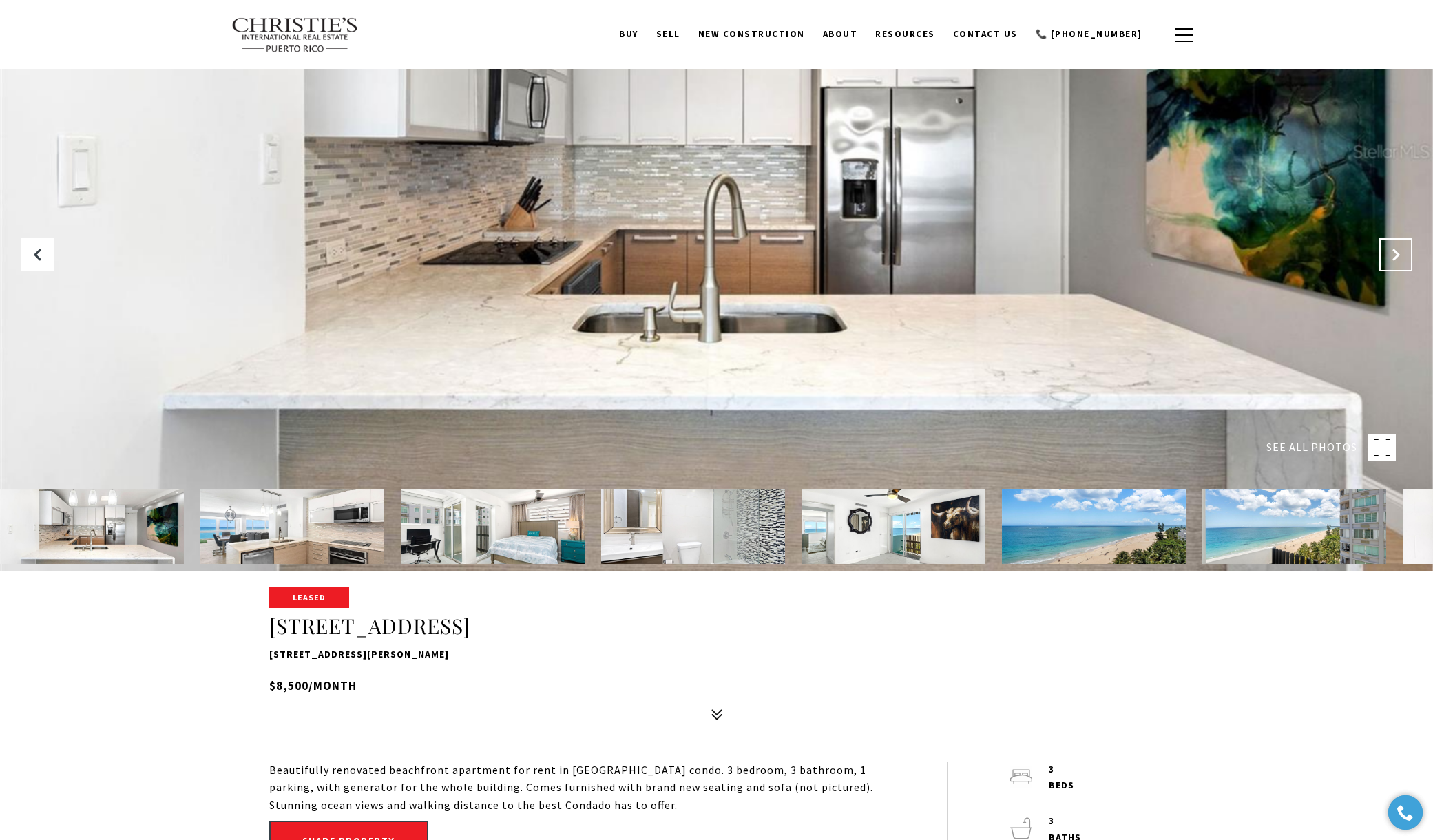
click at [1393, 255] on icon "Next Slide" at bounding box center [1396, 255] width 14 height 14
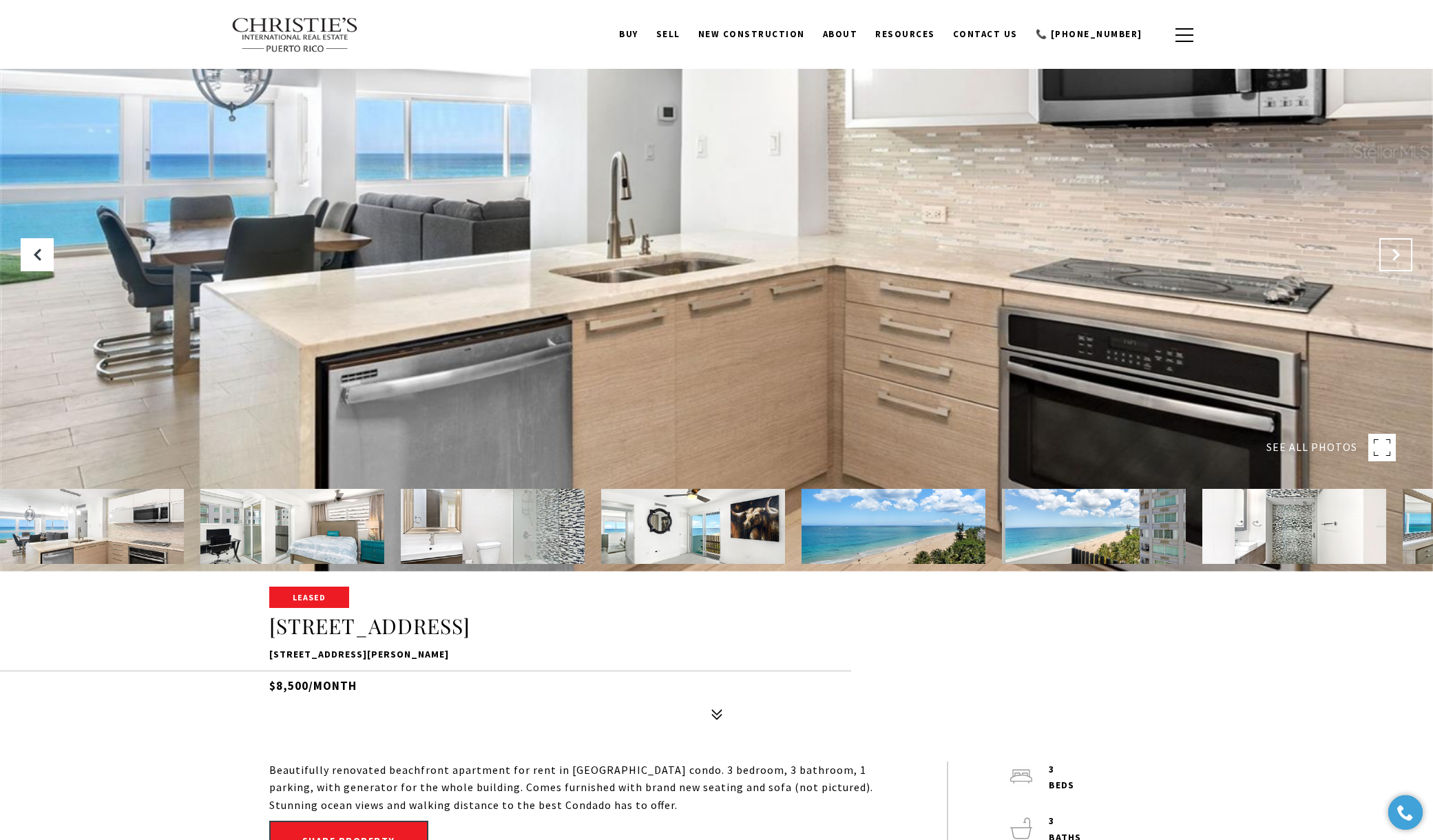
click at [1393, 255] on icon "Next Slide" at bounding box center [1396, 255] width 14 height 14
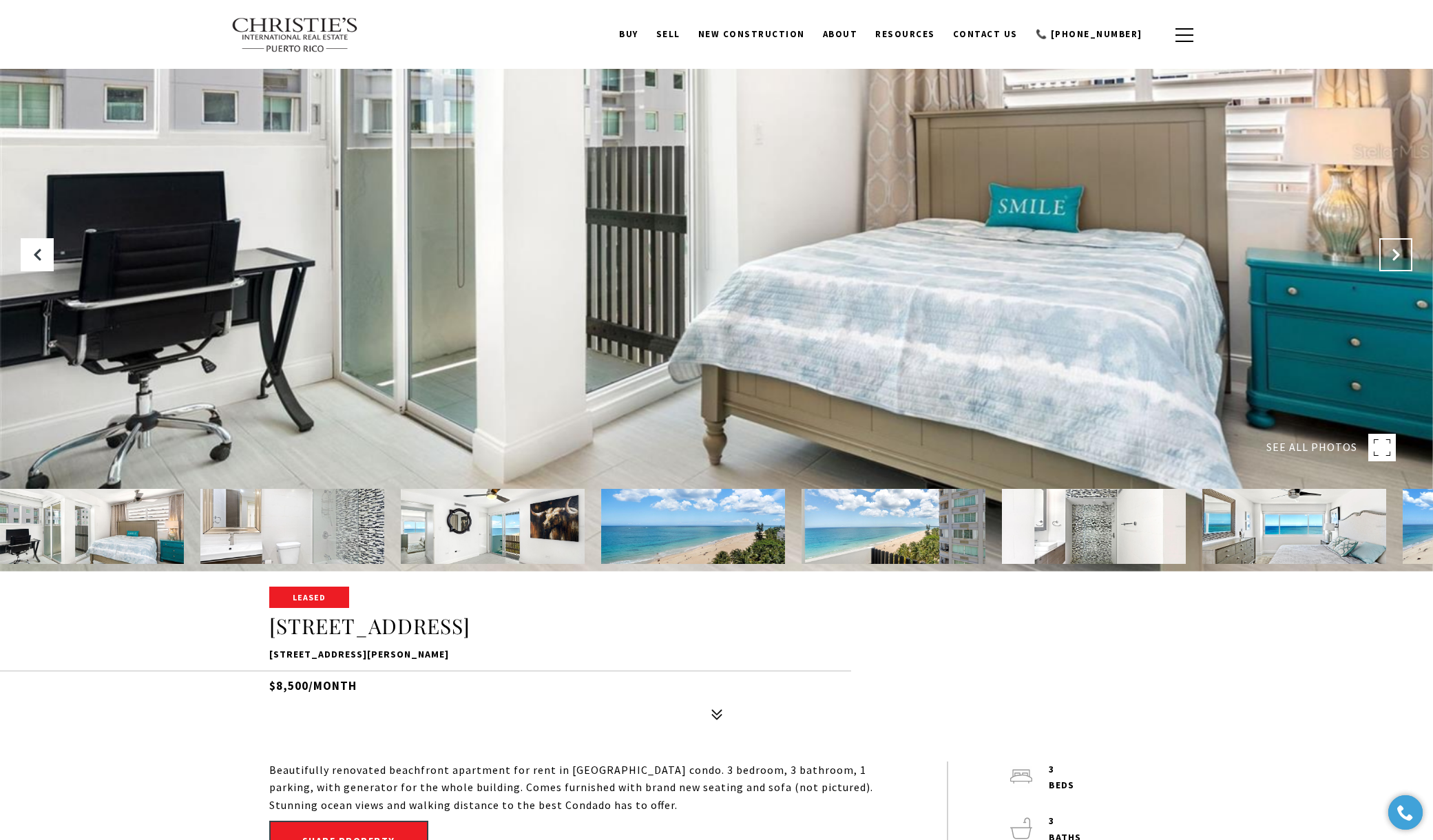
click at [1393, 255] on icon "Next Slide" at bounding box center [1396, 255] width 14 height 14
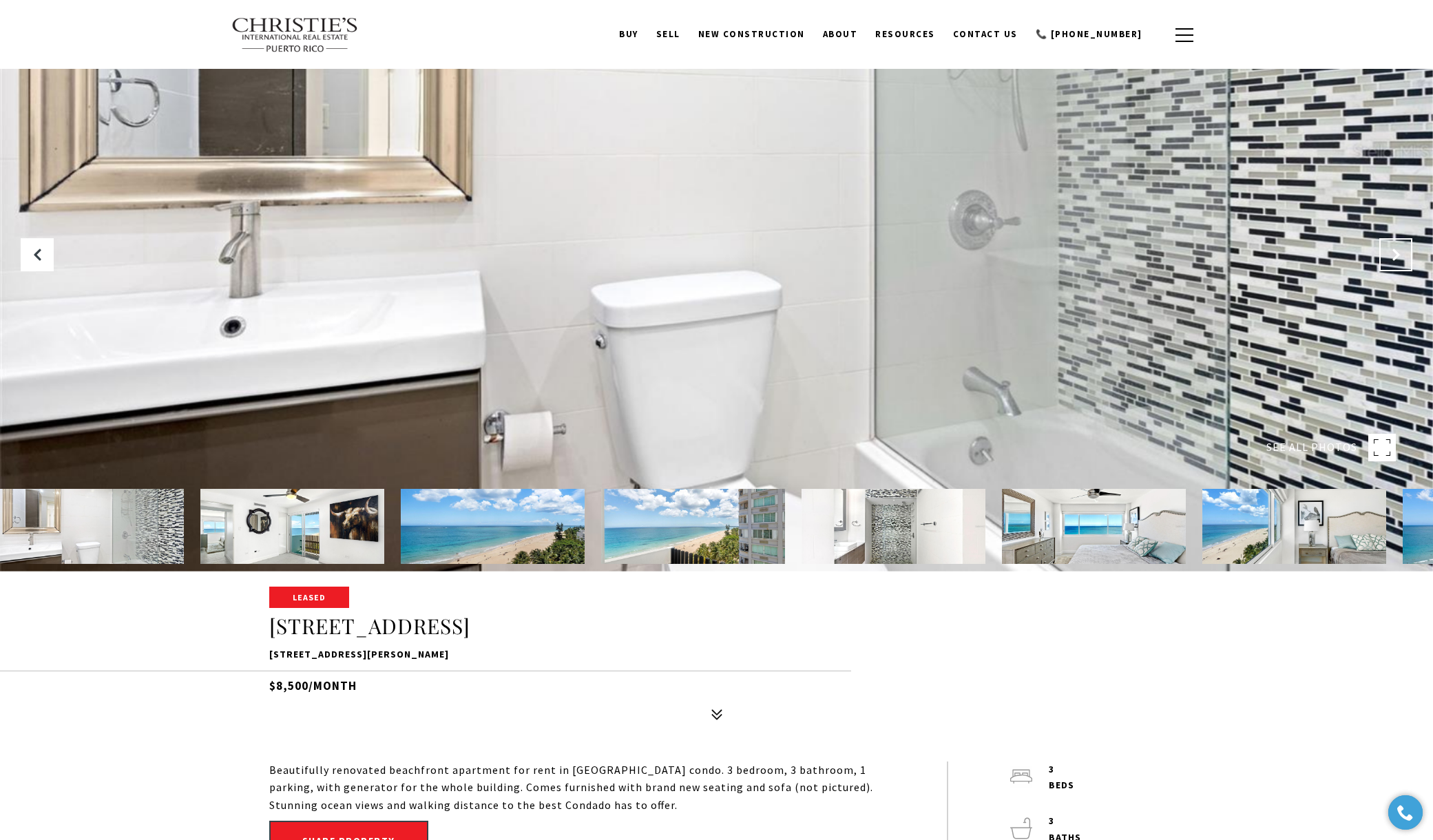
click at [1393, 255] on icon "Next Slide" at bounding box center [1396, 255] width 14 height 14
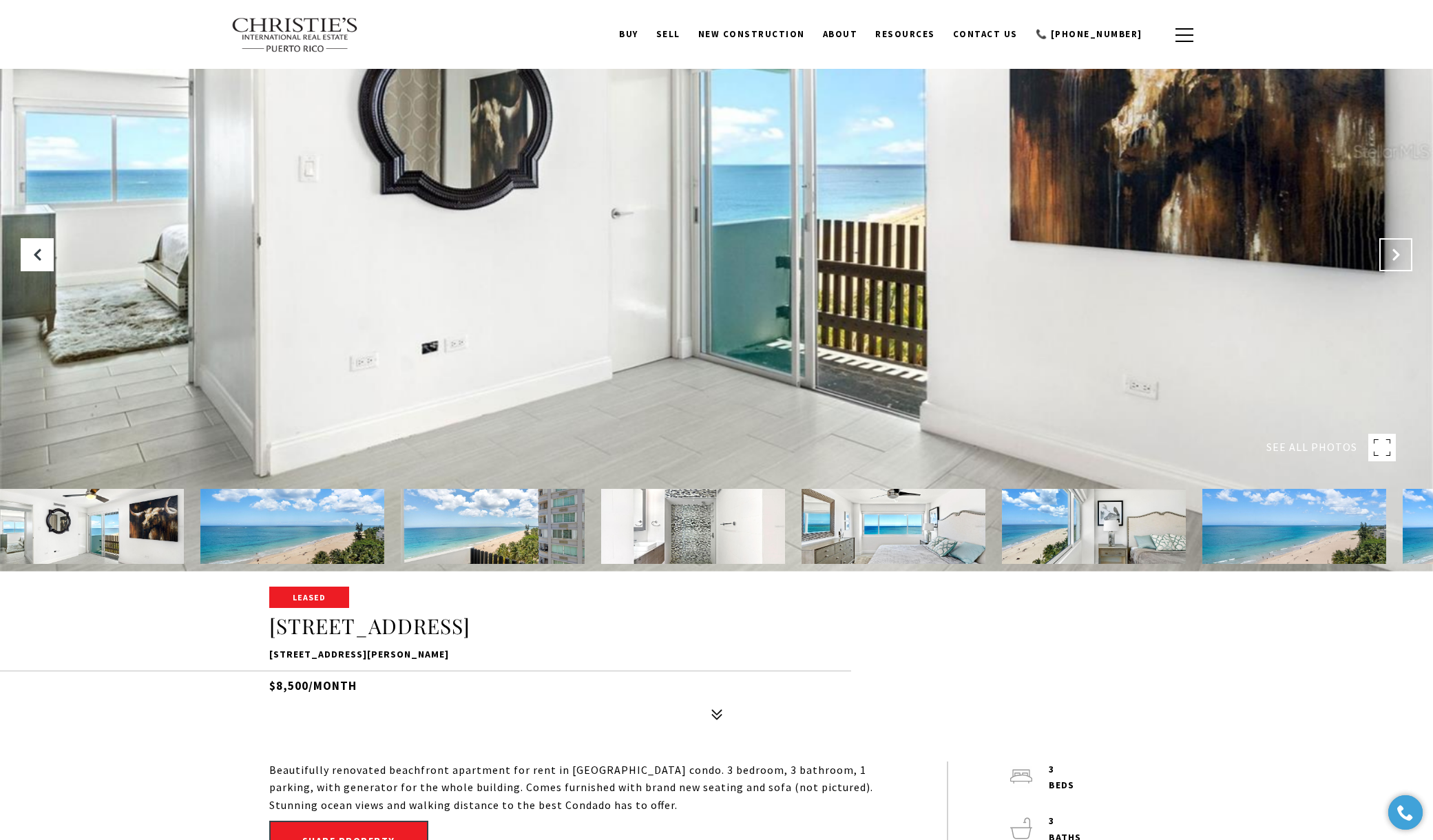
click at [1393, 255] on icon "Next Slide" at bounding box center [1396, 255] width 14 height 14
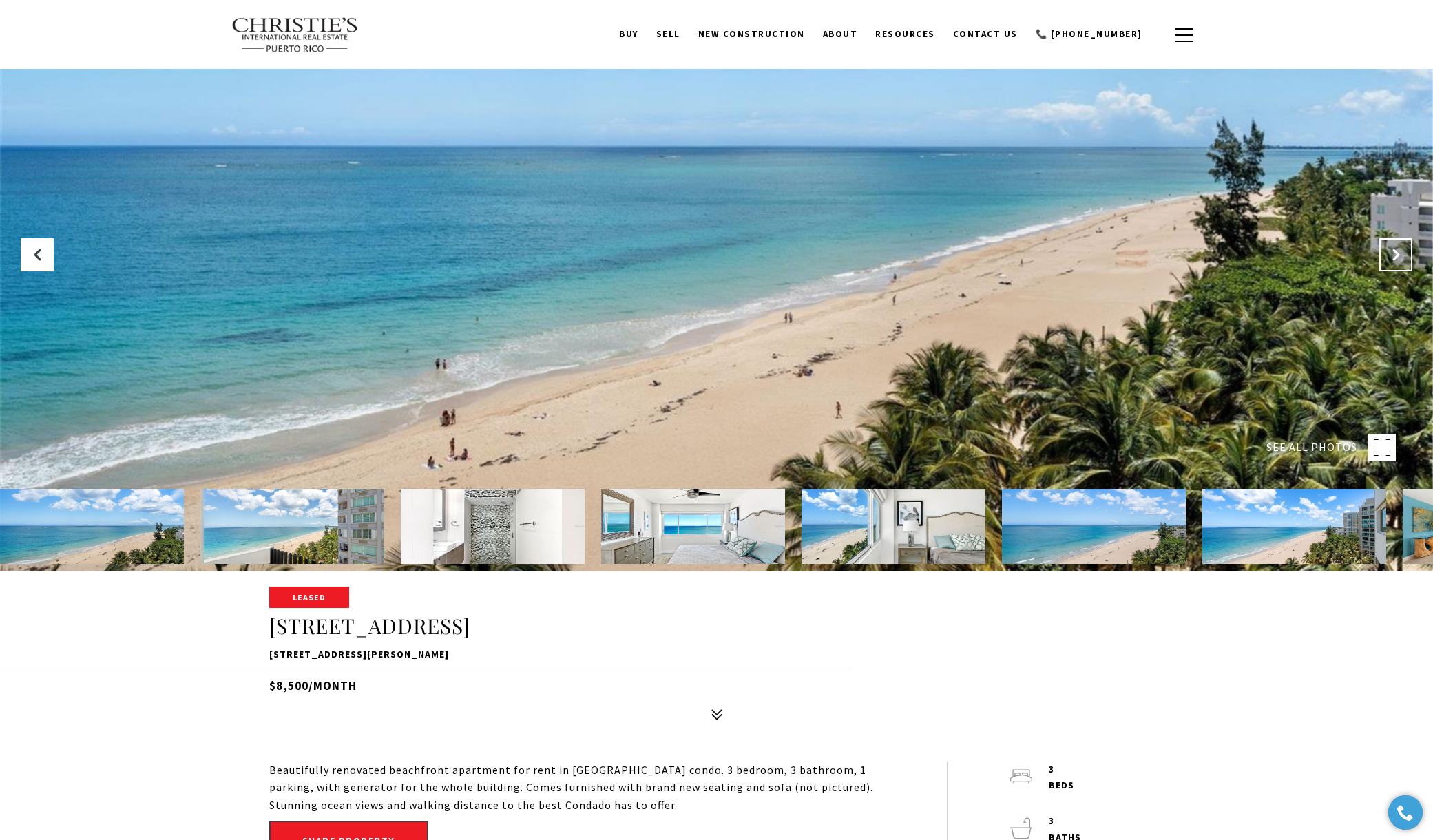
click at [1393, 255] on icon "Next Slide" at bounding box center [1396, 255] width 14 height 14
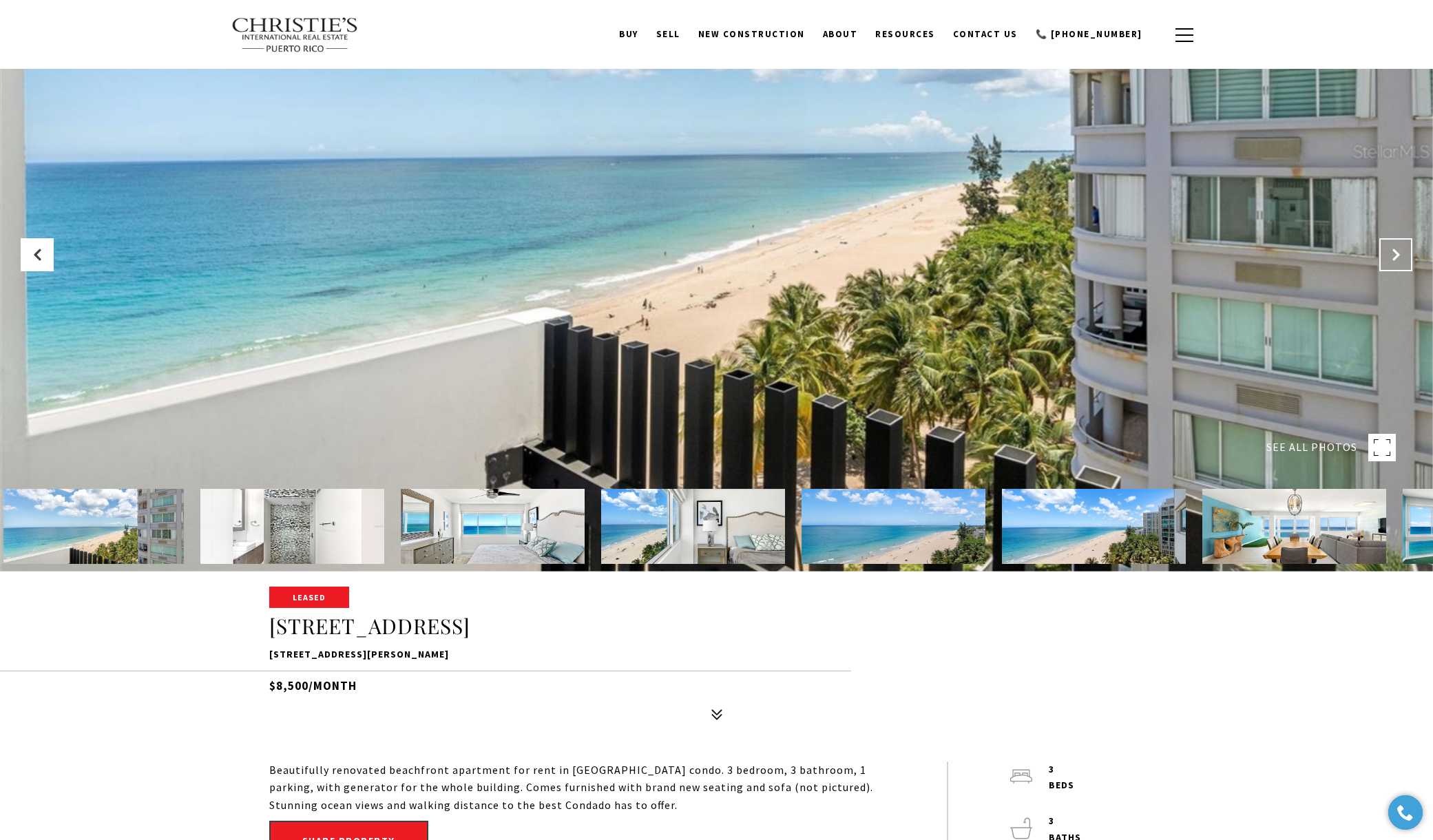
click at [1393, 255] on icon "Next Slide" at bounding box center [1396, 255] width 14 height 14
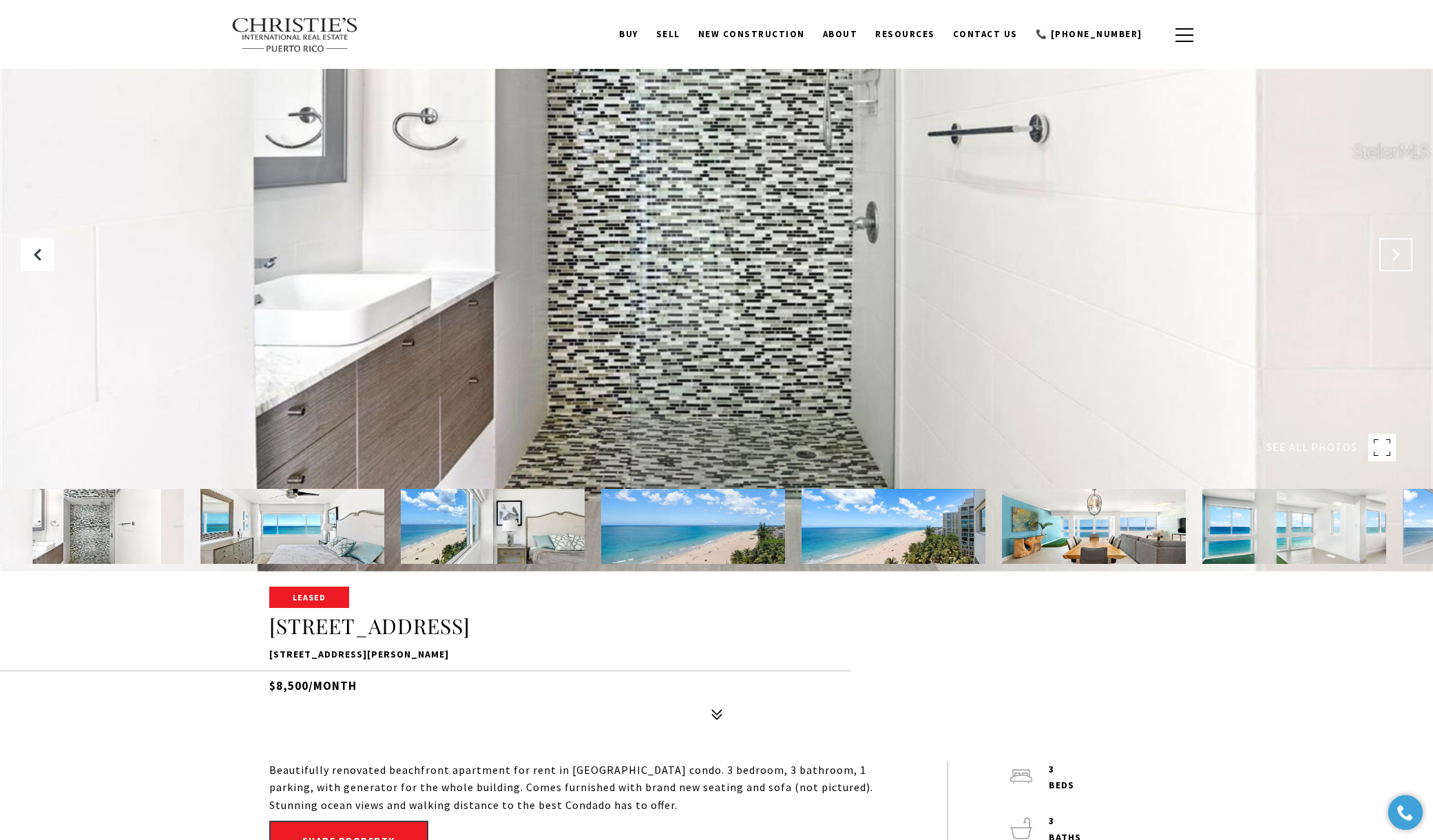
click at [1393, 255] on icon "Next Slide" at bounding box center [1396, 255] width 14 height 14
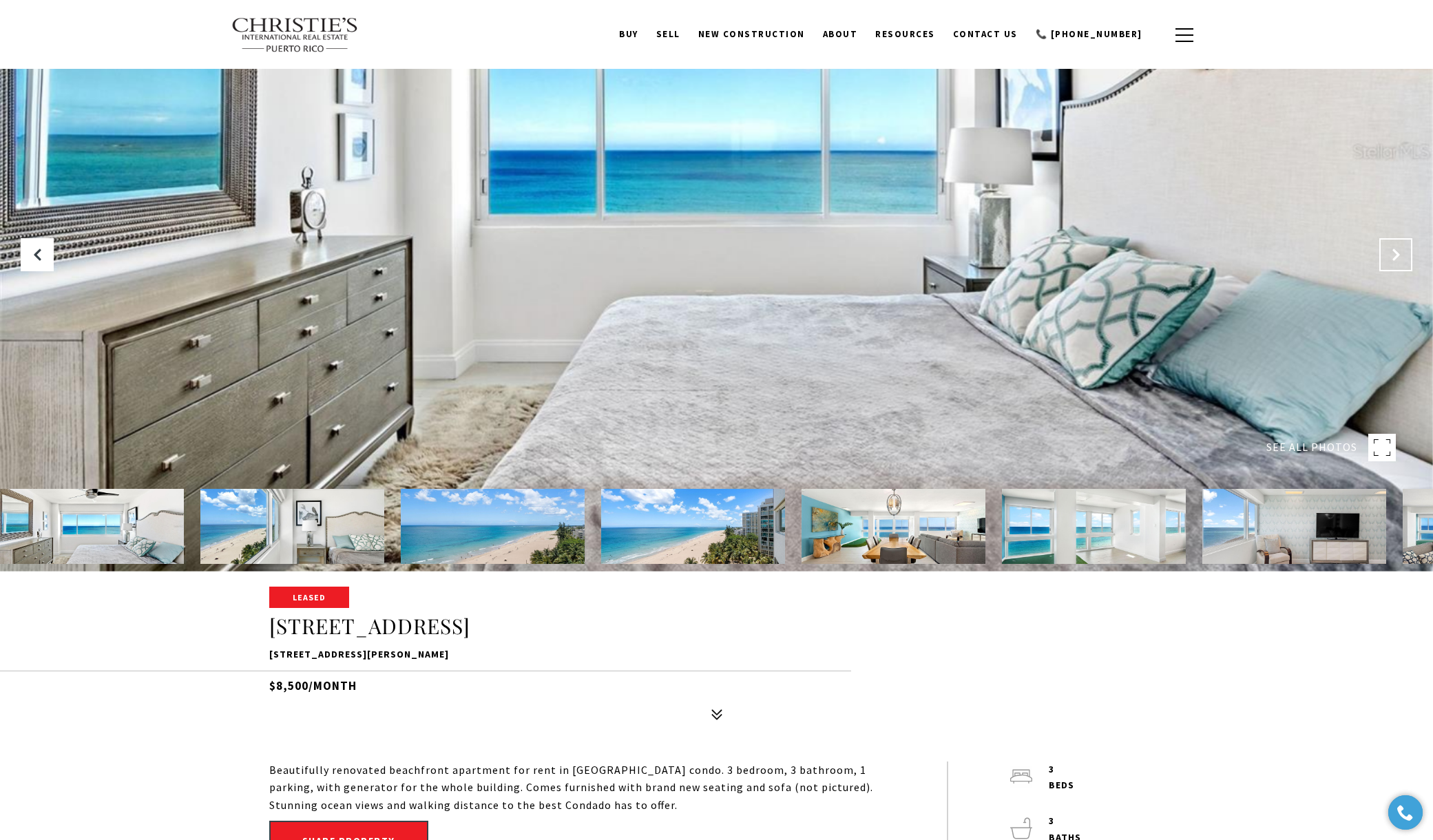
click at [1393, 255] on icon "Next Slide" at bounding box center [1396, 255] width 14 height 14
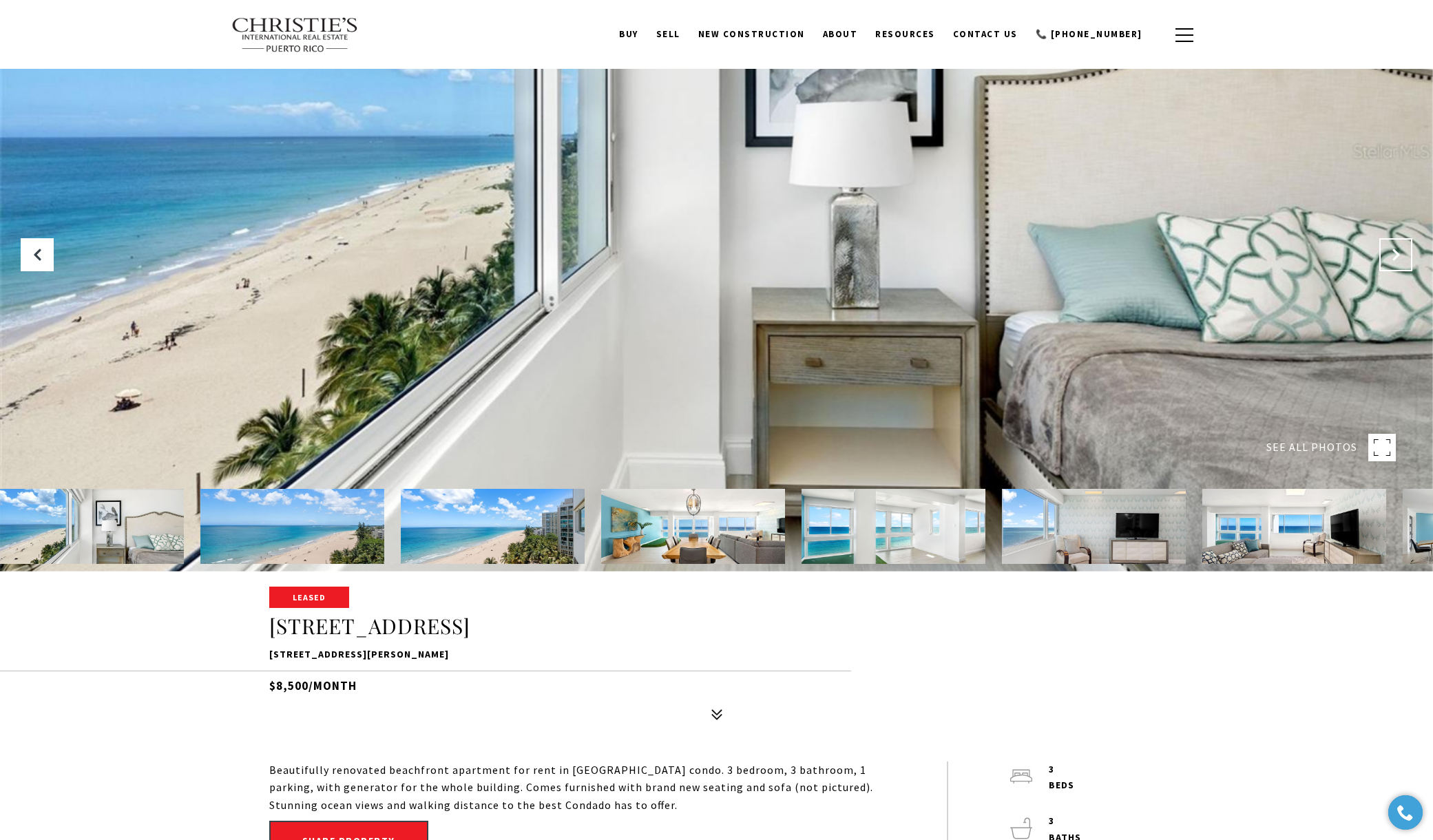
click at [1393, 255] on icon "Next Slide" at bounding box center [1396, 255] width 14 height 14
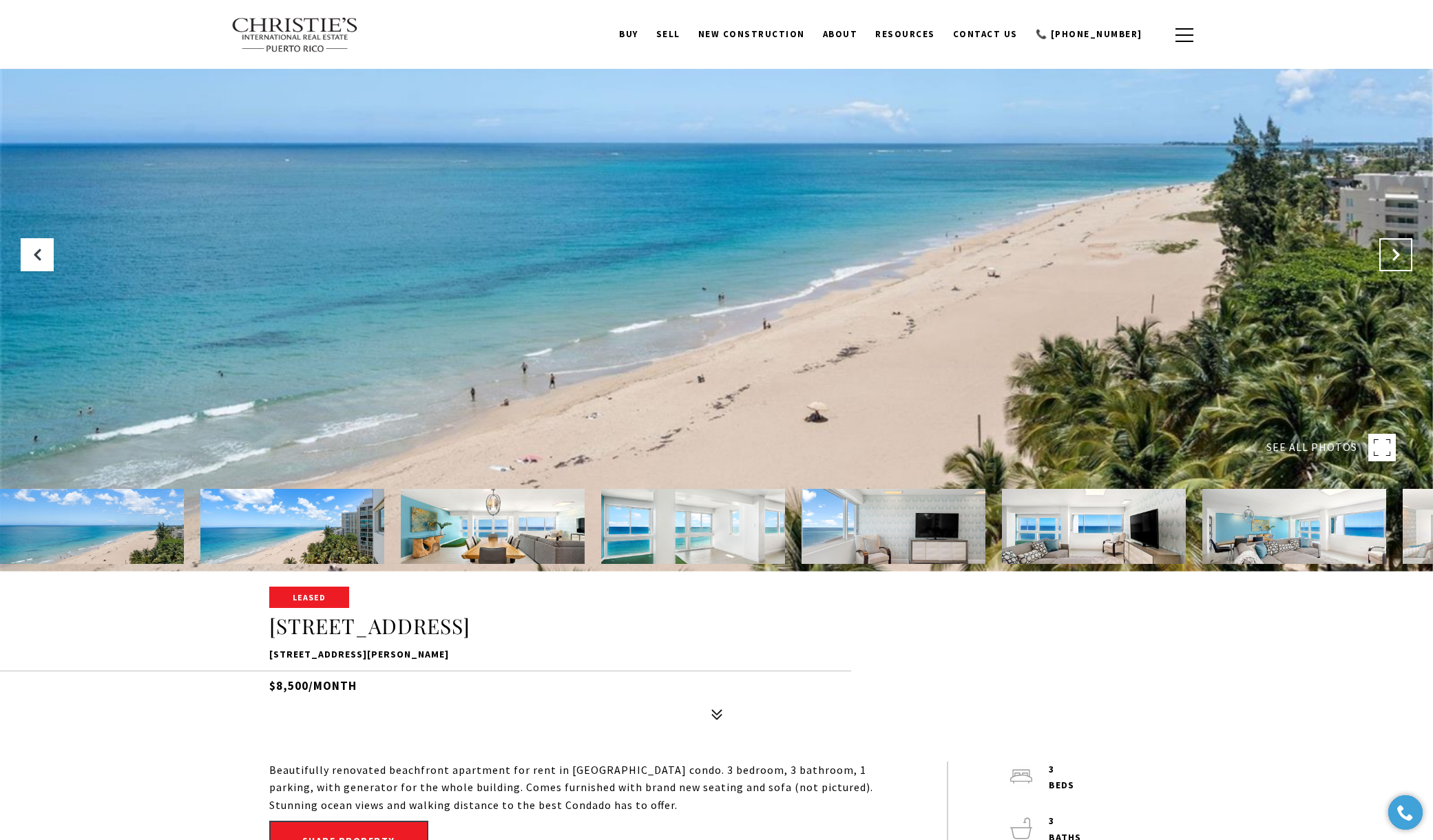
click at [1393, 255] on icon "Next Slide" at bounding box center [1396, 255] width 14 height 14
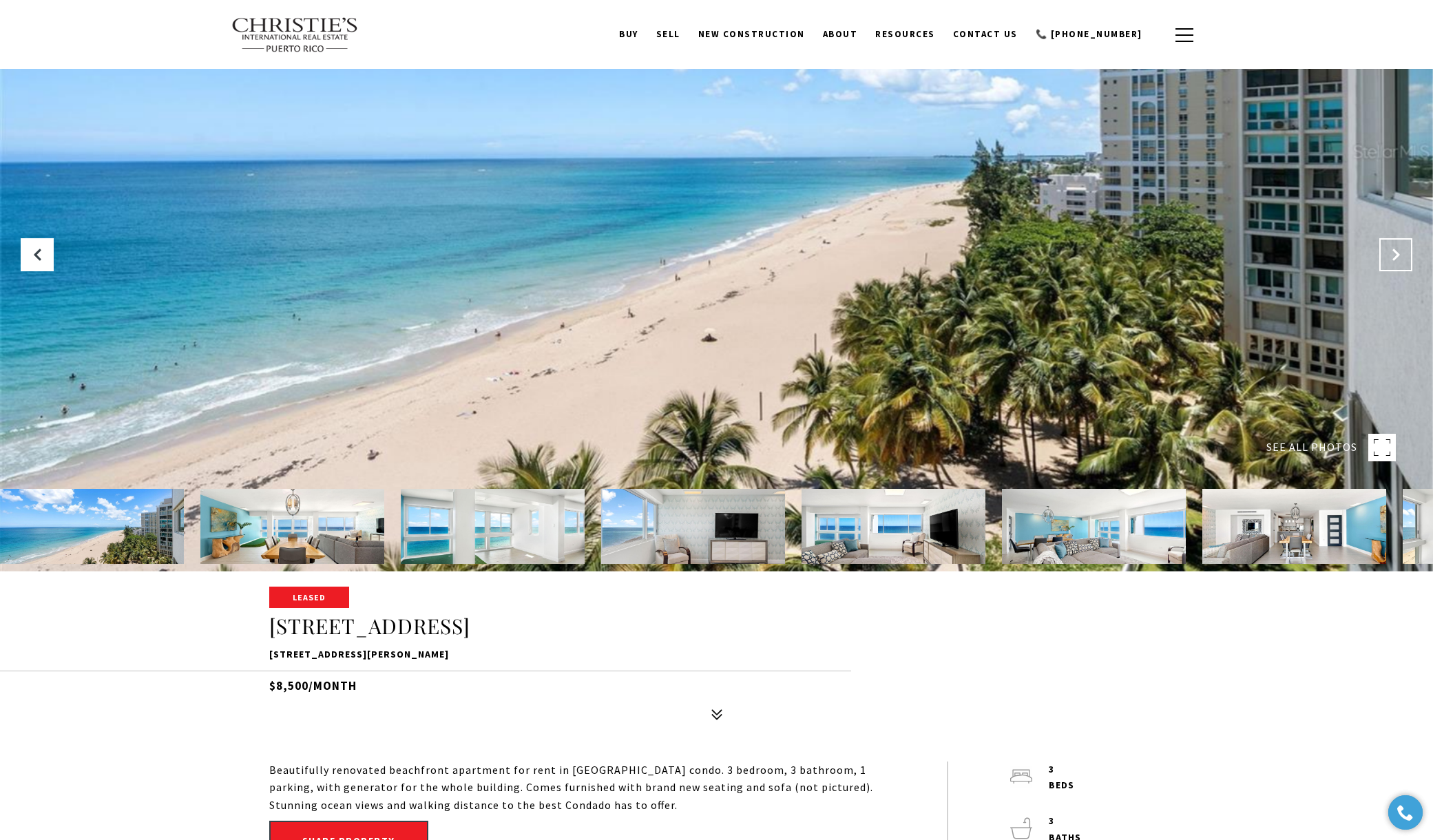
click at [1393, 255] on icon "Next Slide" at bounding box center [1396, 255] width 14 height 14
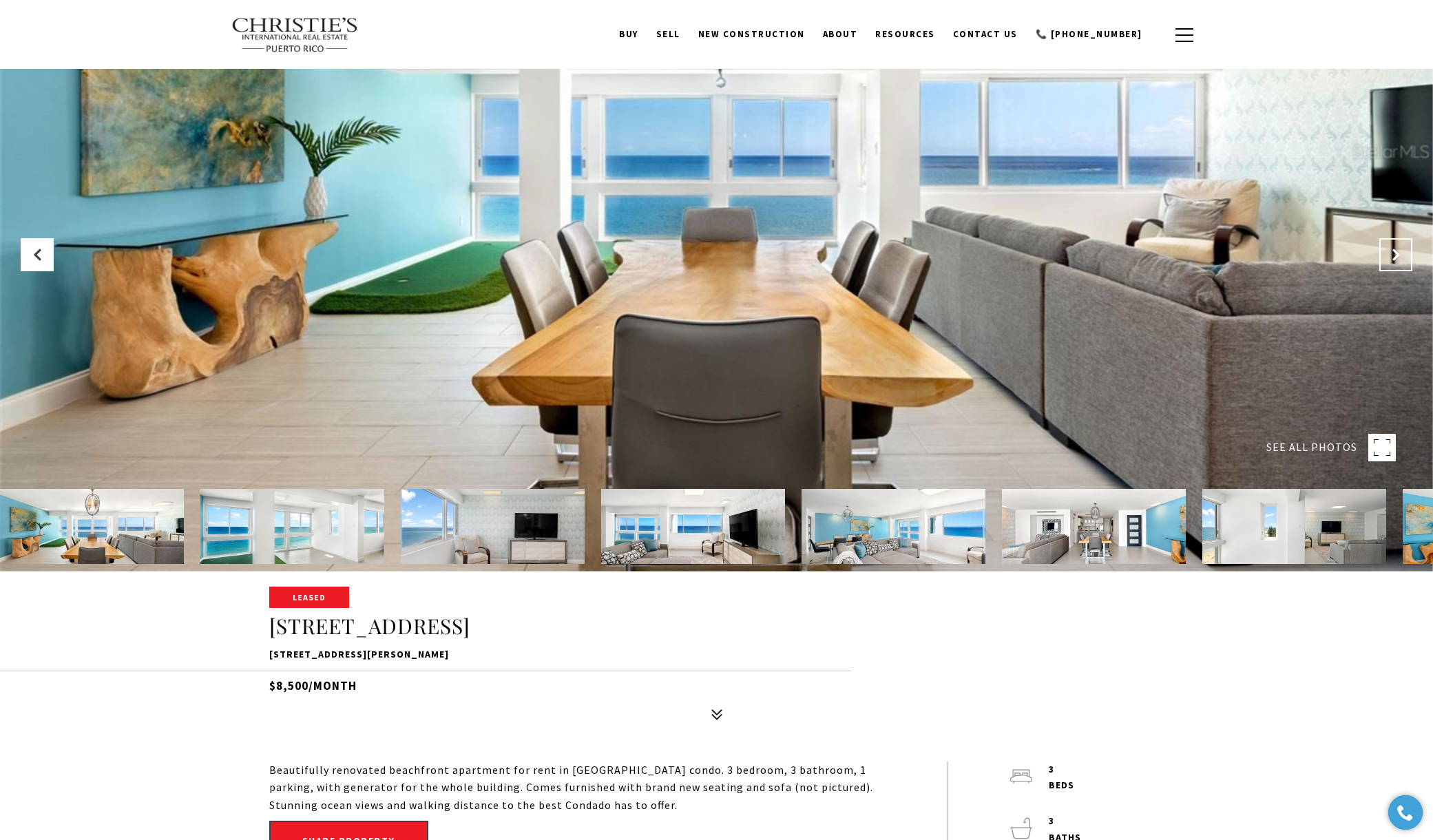
click at [1393, 255] on icon "Next Slide" at bounding box center [1396, 255] width 14 height 14
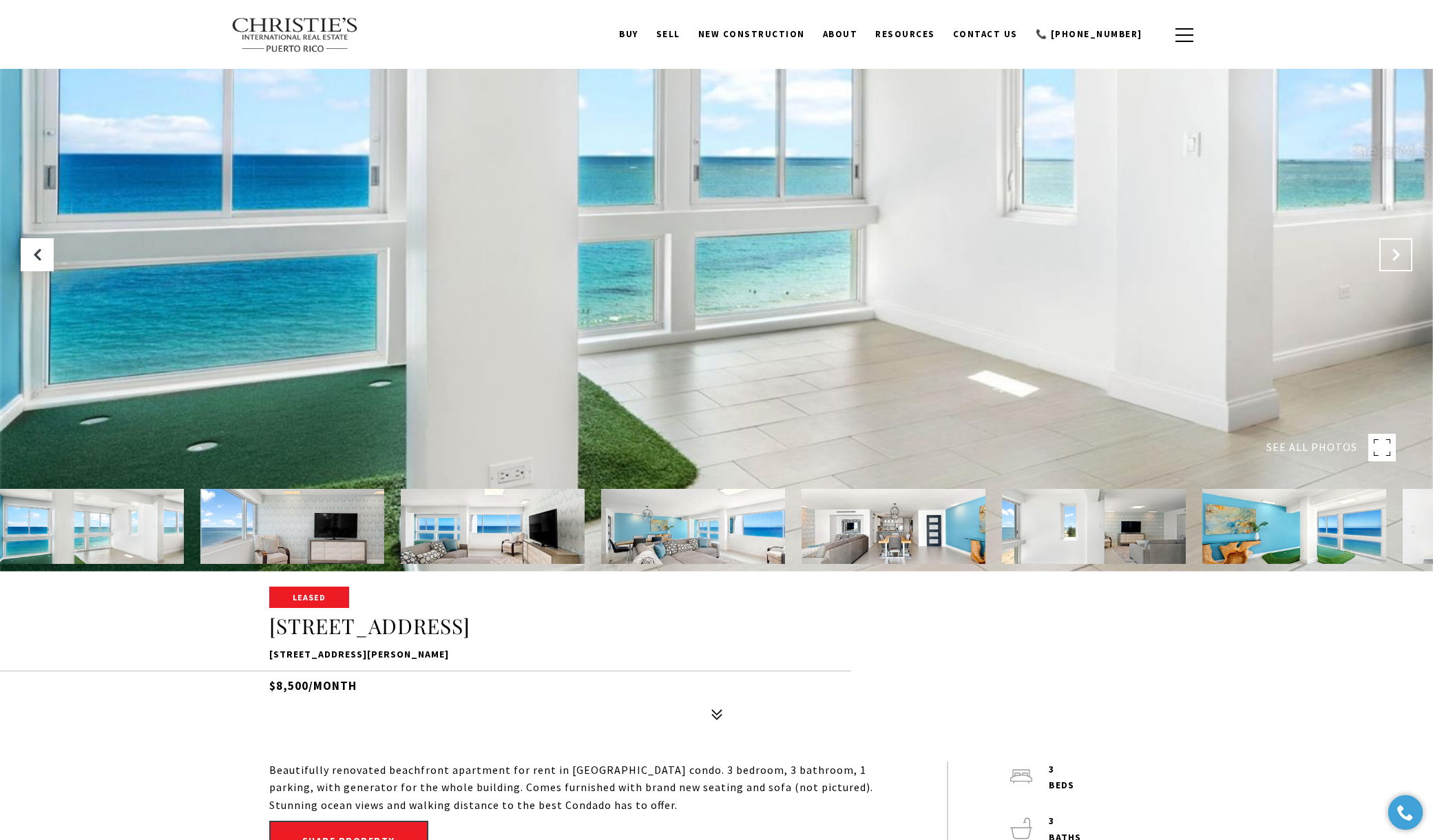
click at [1393, 255] on icon "Next Slide" at bounding box center [1396, 255] width 14 height 14
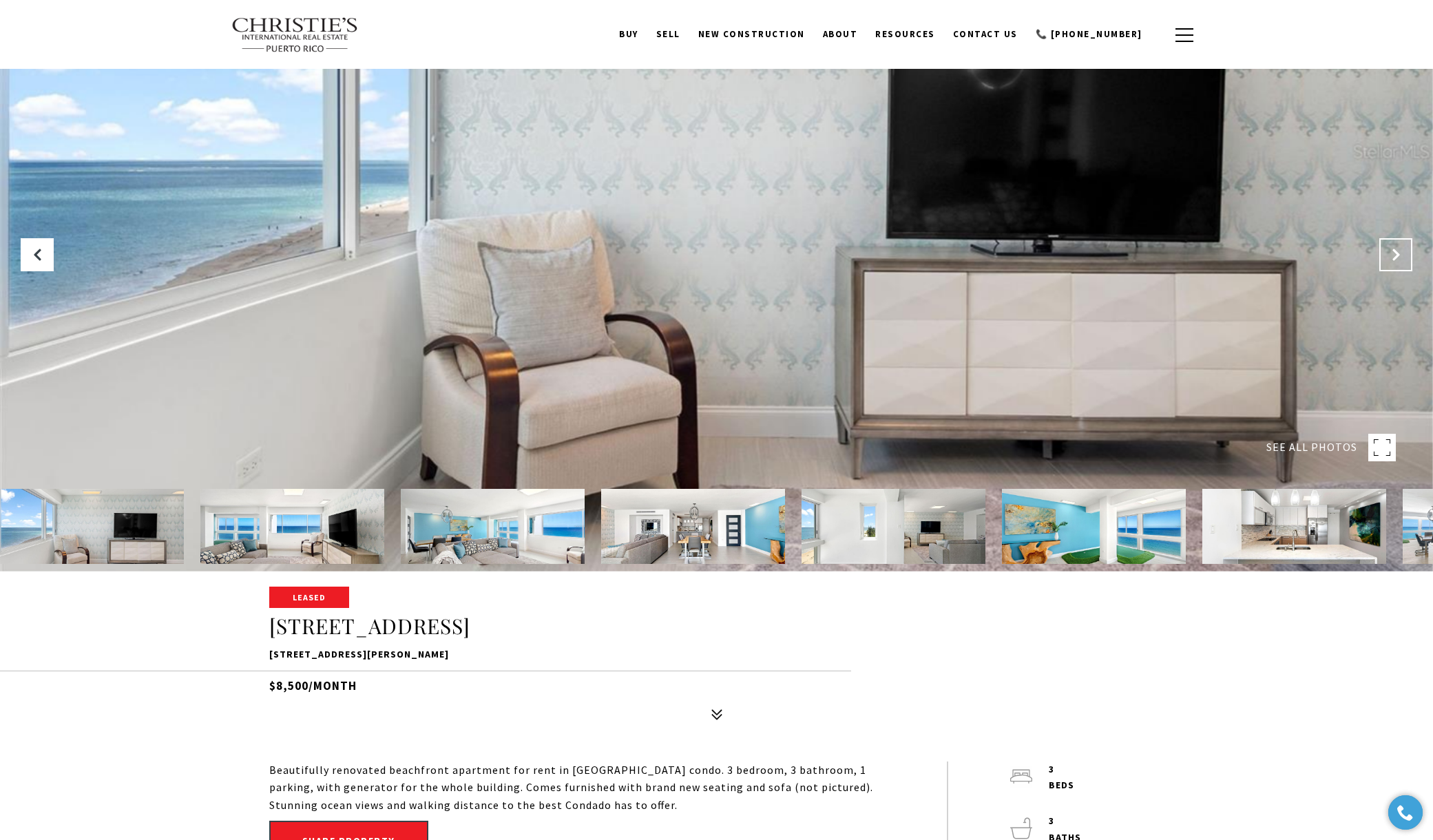
click at [1393, 255] on icon "Next Slide" at bounding box center [1396, 255] width 14 height 14
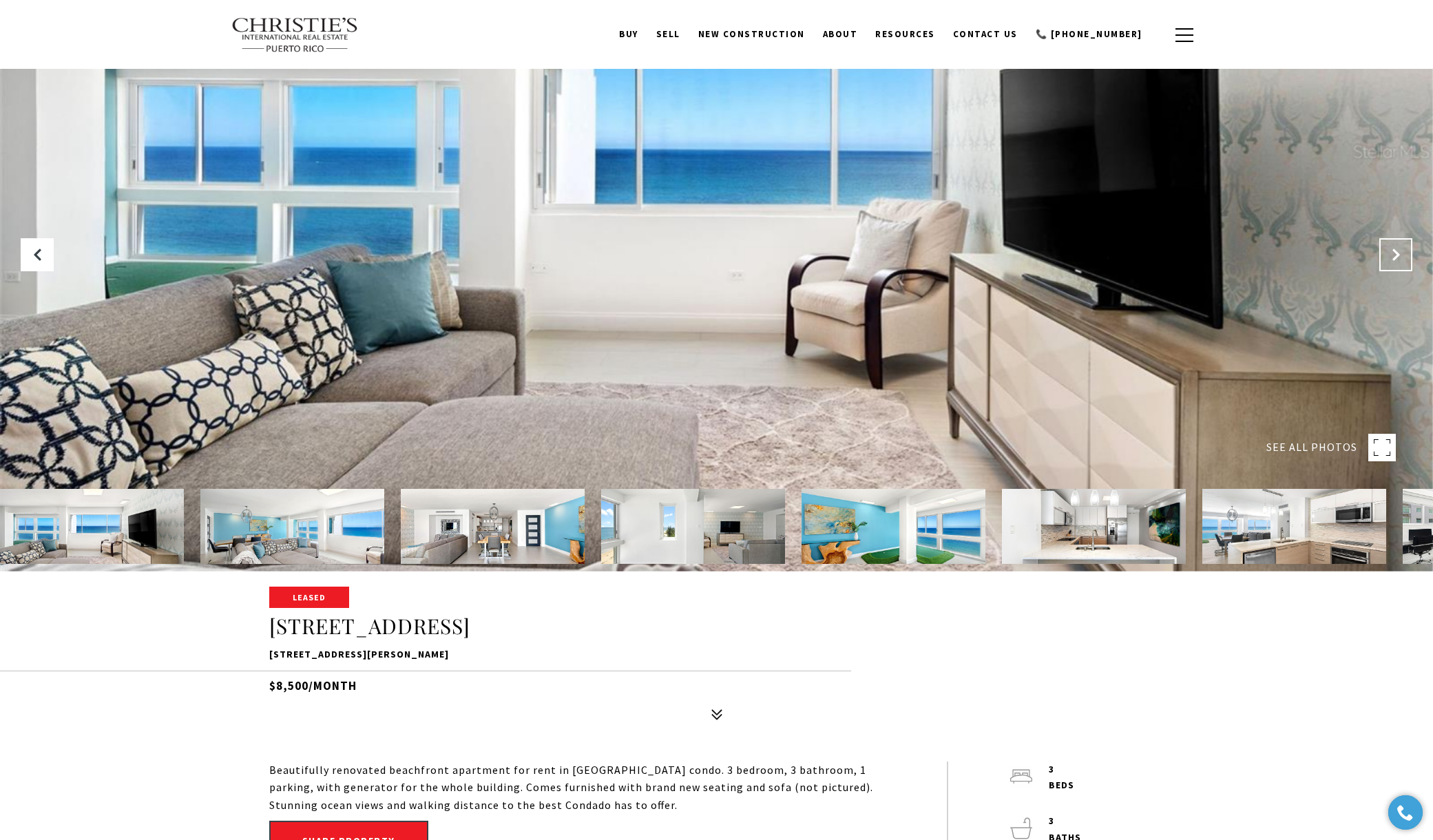
click at [1393, 255] on icon "Next Slide" at bounding box center [1396, 255] width 14 height 14
